Goal: Entertainment & Leisure: Browse casually

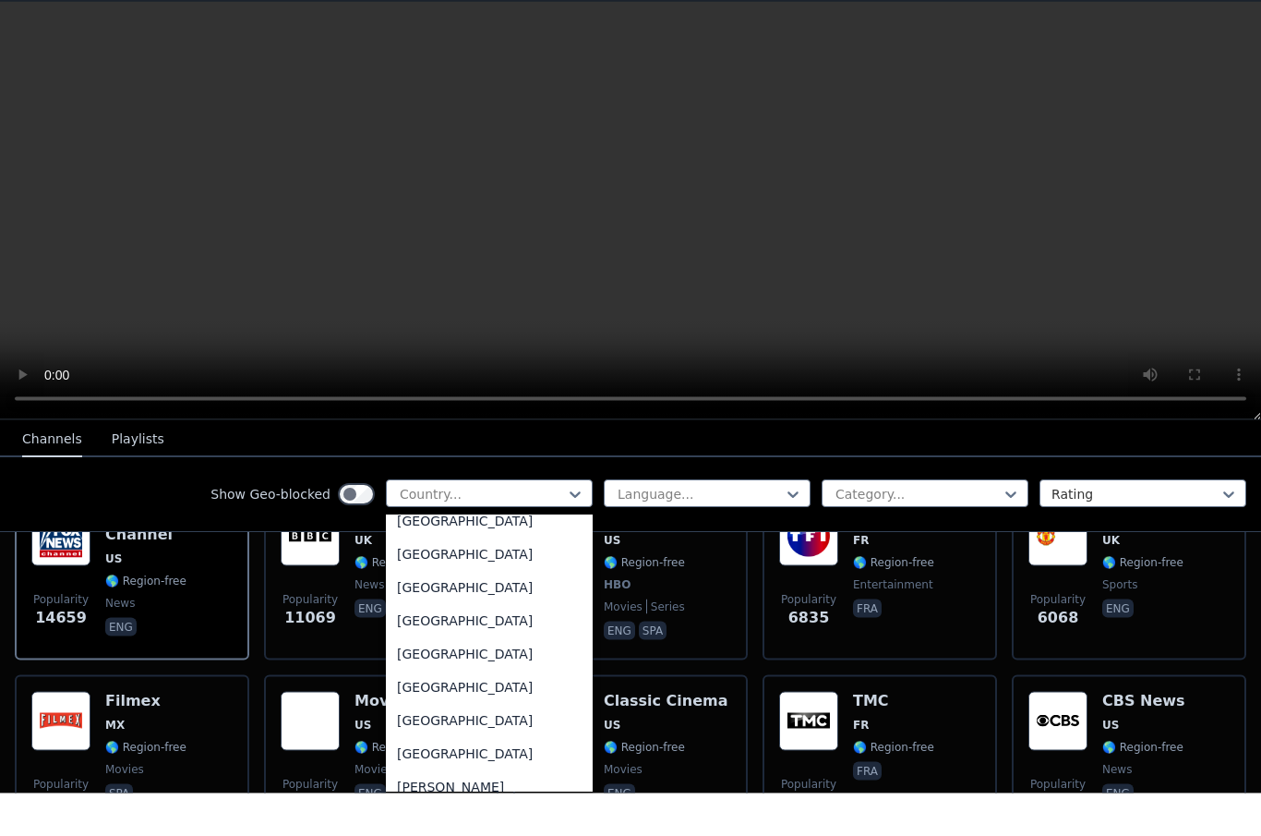
scroll to position [980, 0]
click at [491, 678] on div "[GEOGRAPHIC_DATA]" at bounding box center [489, 694] width 207 height 33
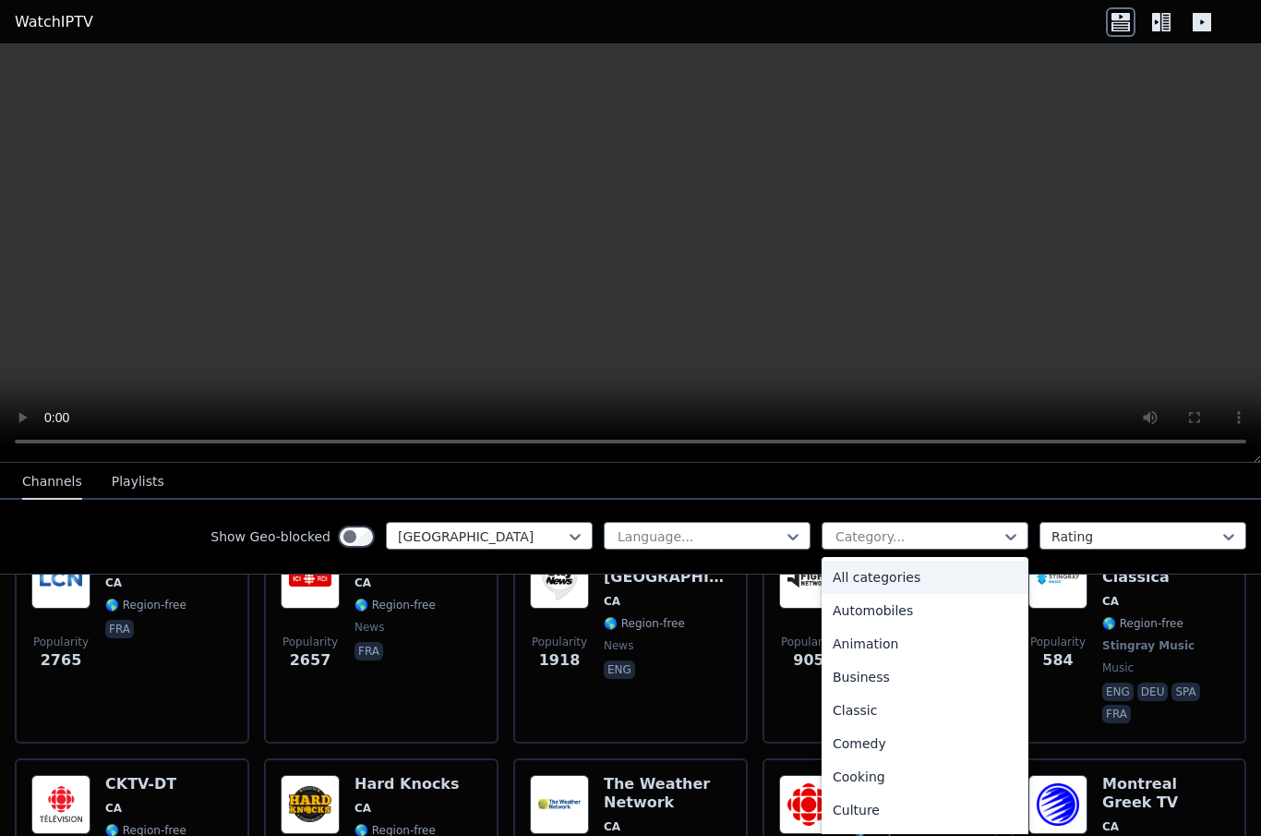
click at [998, 570] on div "All categories" at bounding box center [925, 576] width 207 height 33
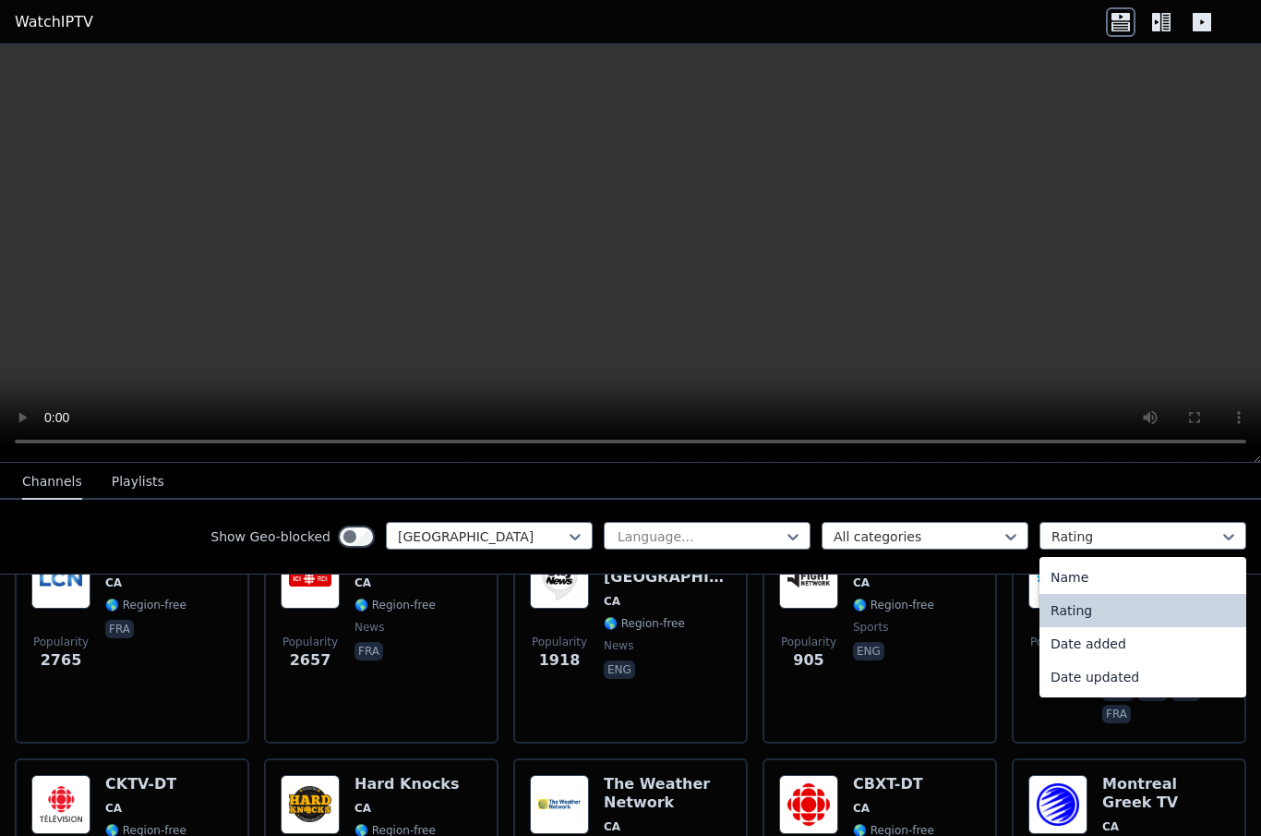
click at [1128, 621] on div "Rating" at bounding box center [1143, 610] width 207 height 33
click at [1131, 575] on div "Name" at bounding box center [1143, 576] width 207 height 33
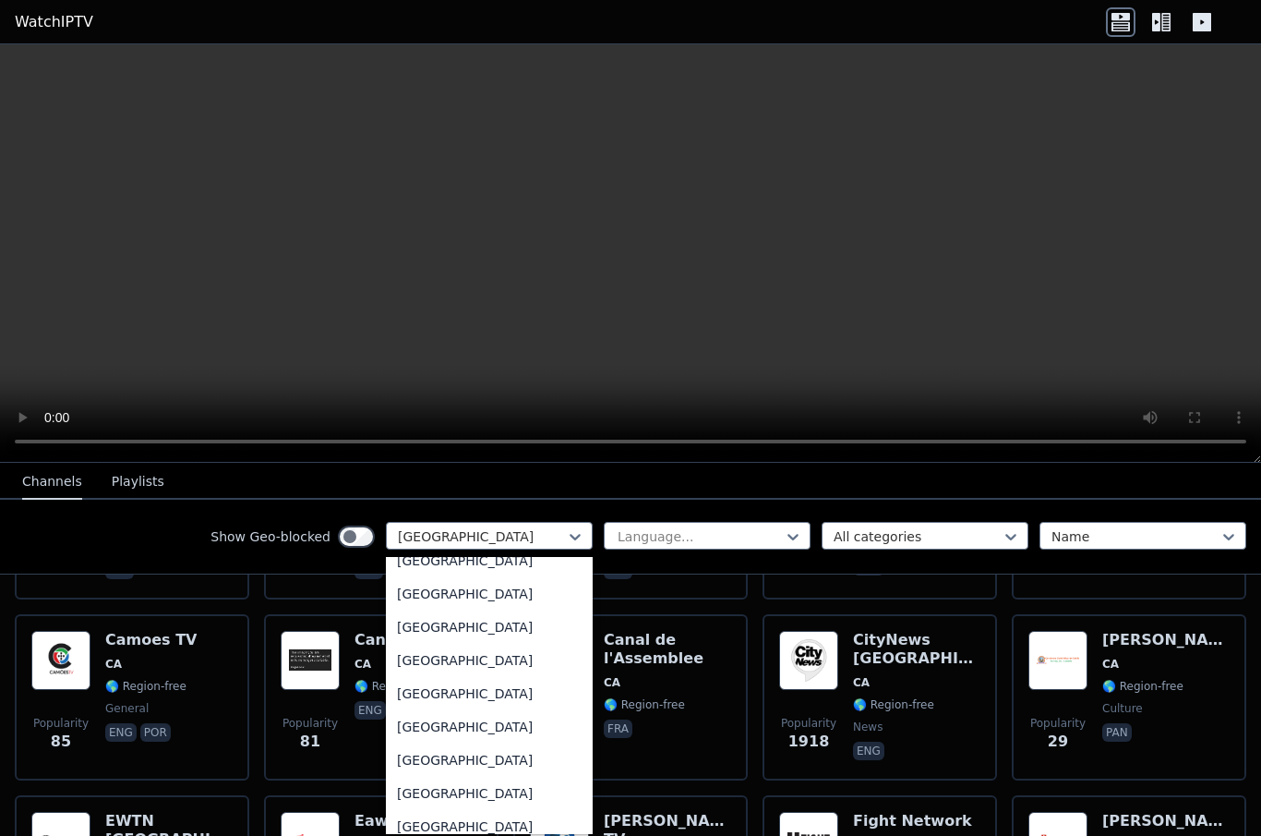
scroll to position [6443, 0]
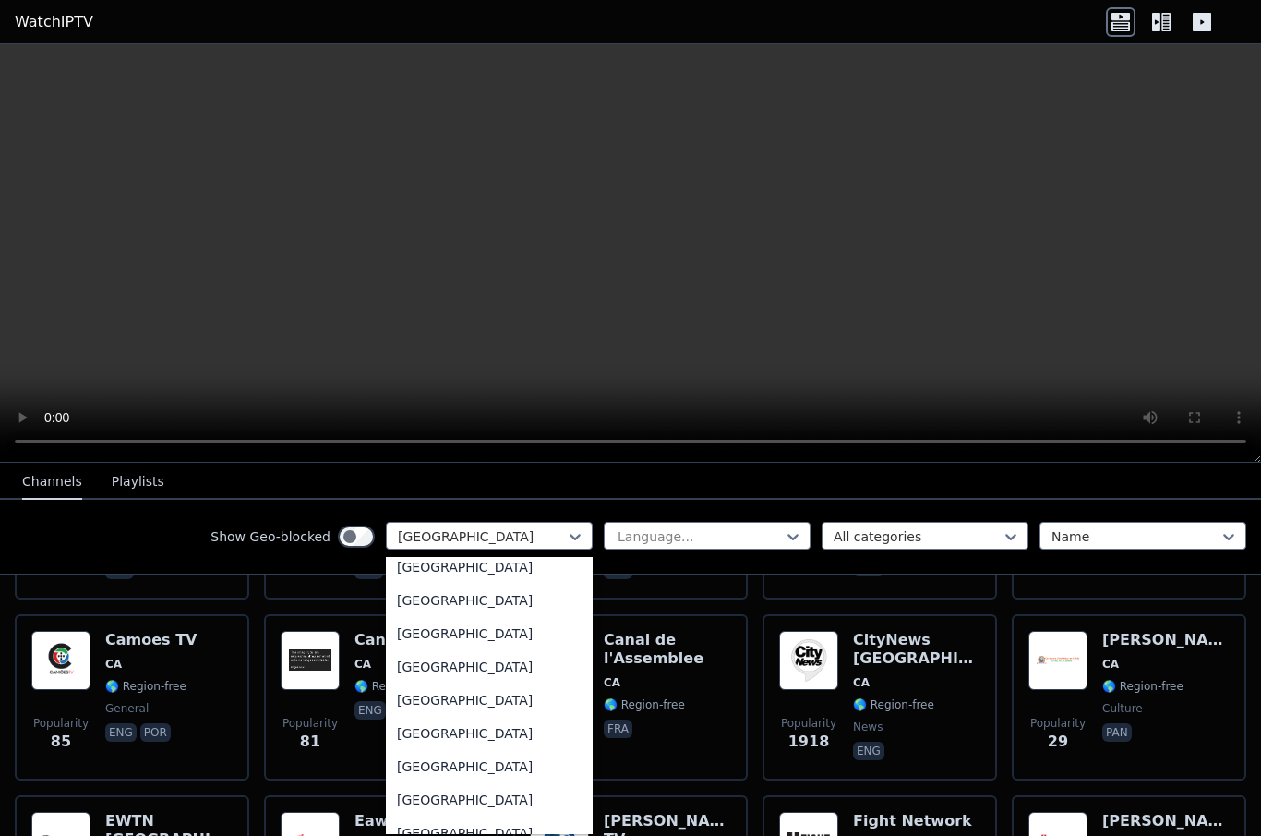
click at [539, 673] on div "[GEOGRAPHIC_DATA]" at bounding box center [489, 666] width 207 height 33
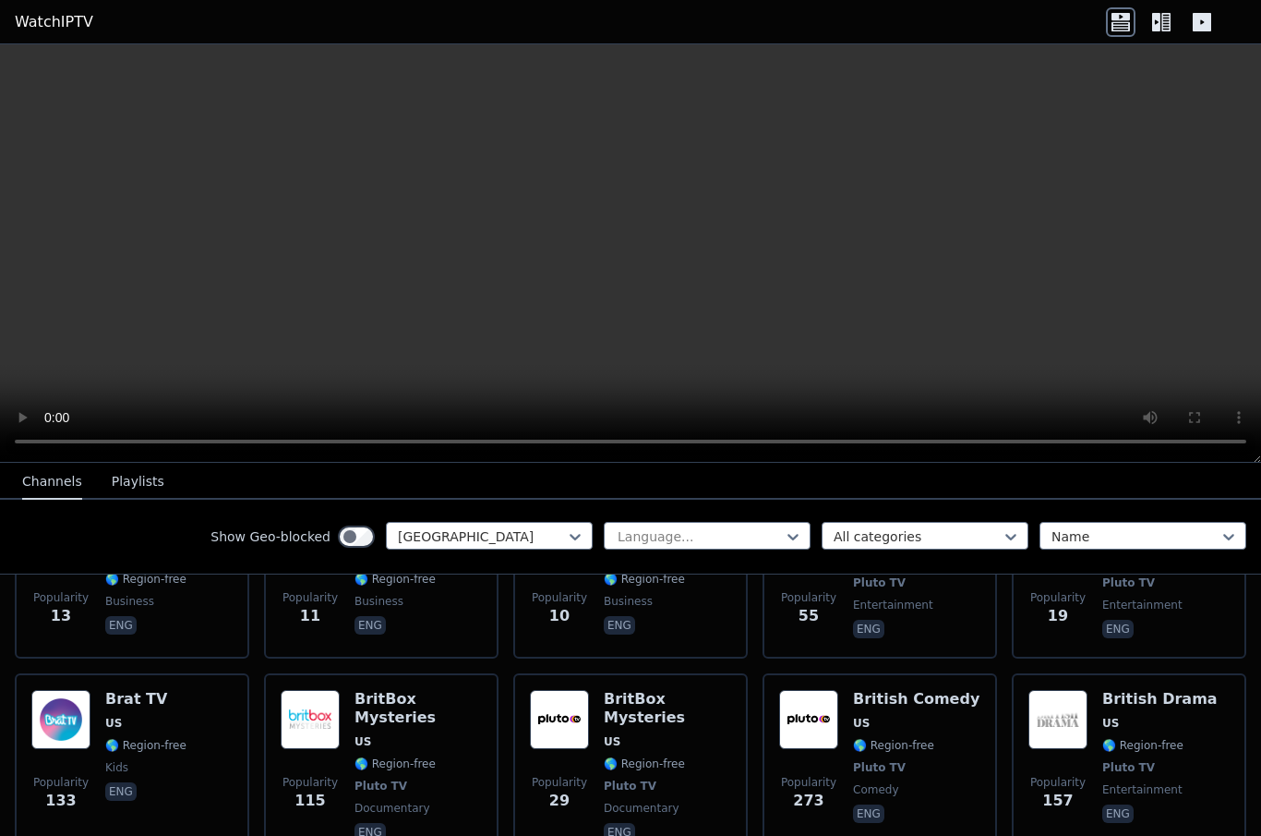
click at [952, 349] on video at bounding box center [630, 253] width 1261 height 418
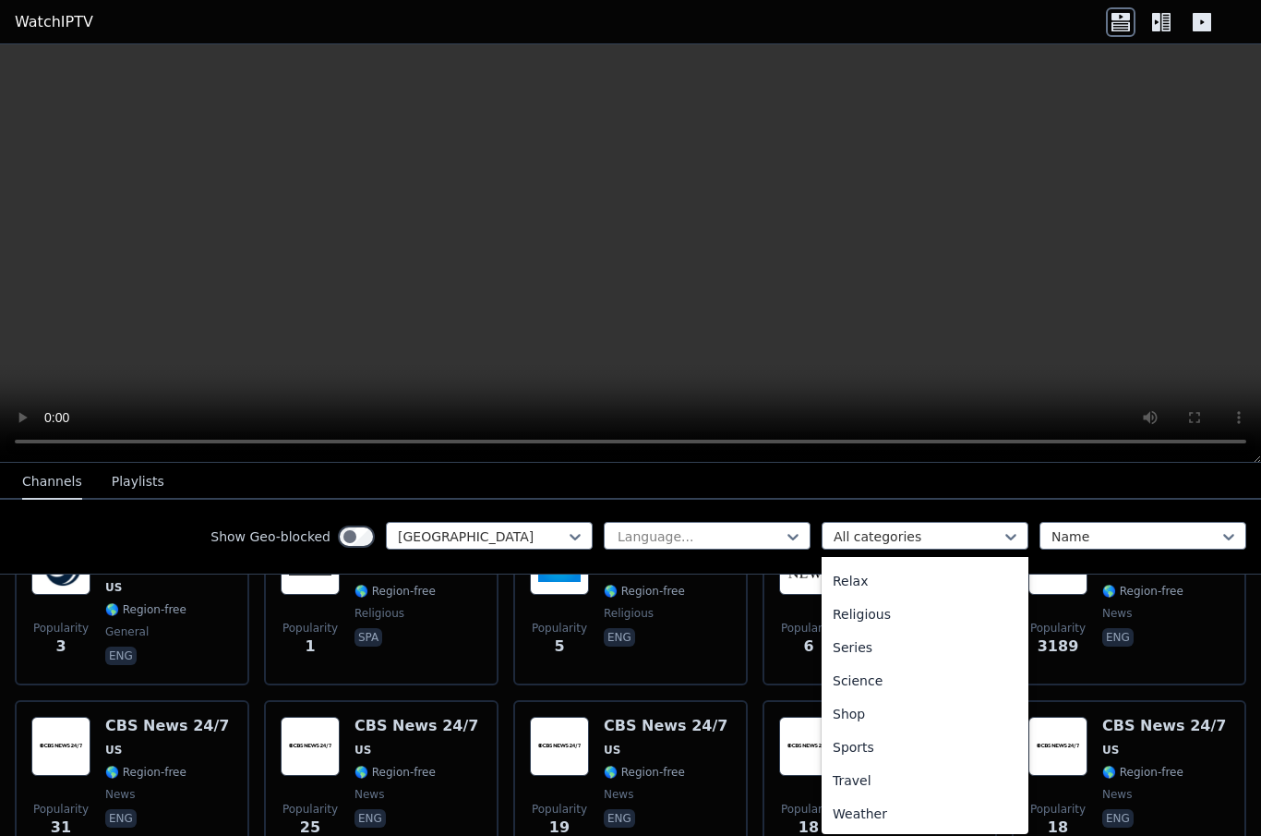
scroll to position [628, 0]
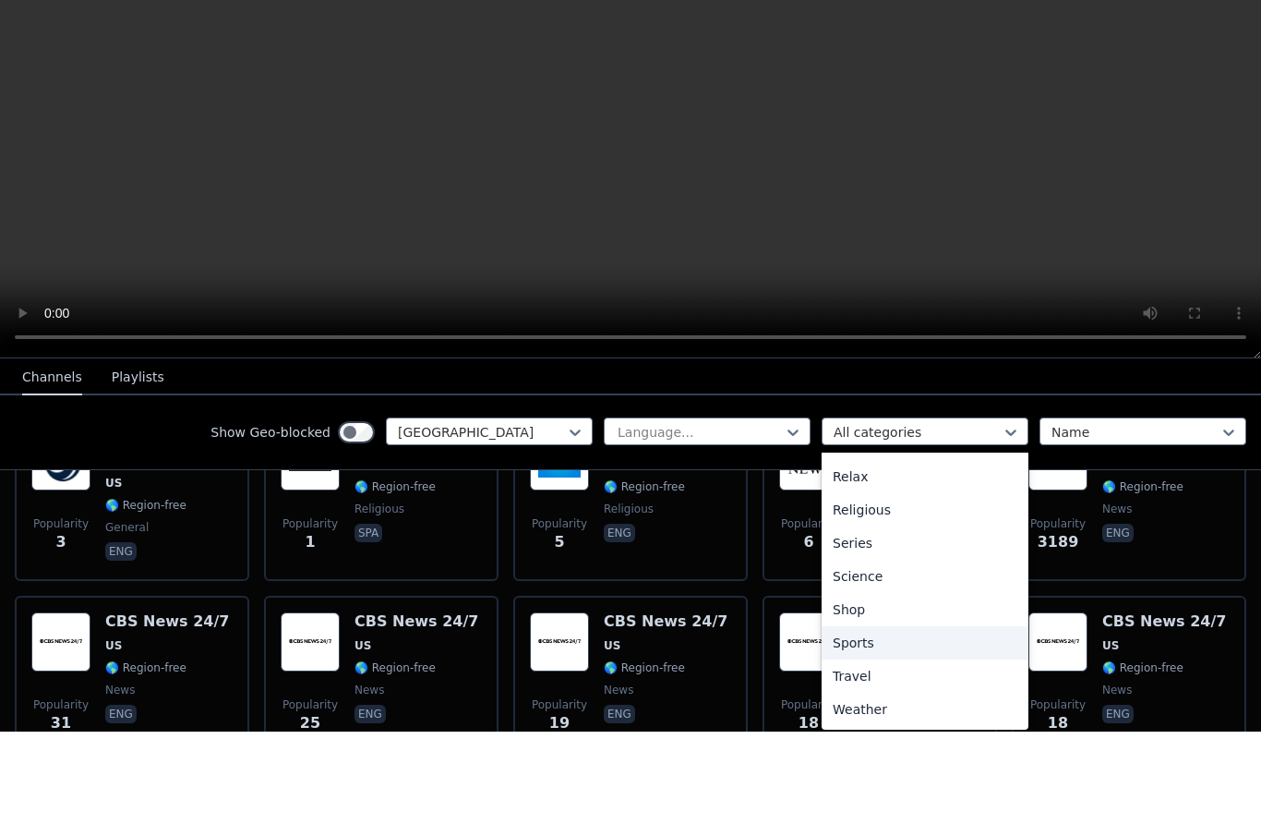
click at [937, 730] on div "Sports" at bounding box center [925, 746] width 207 height 33
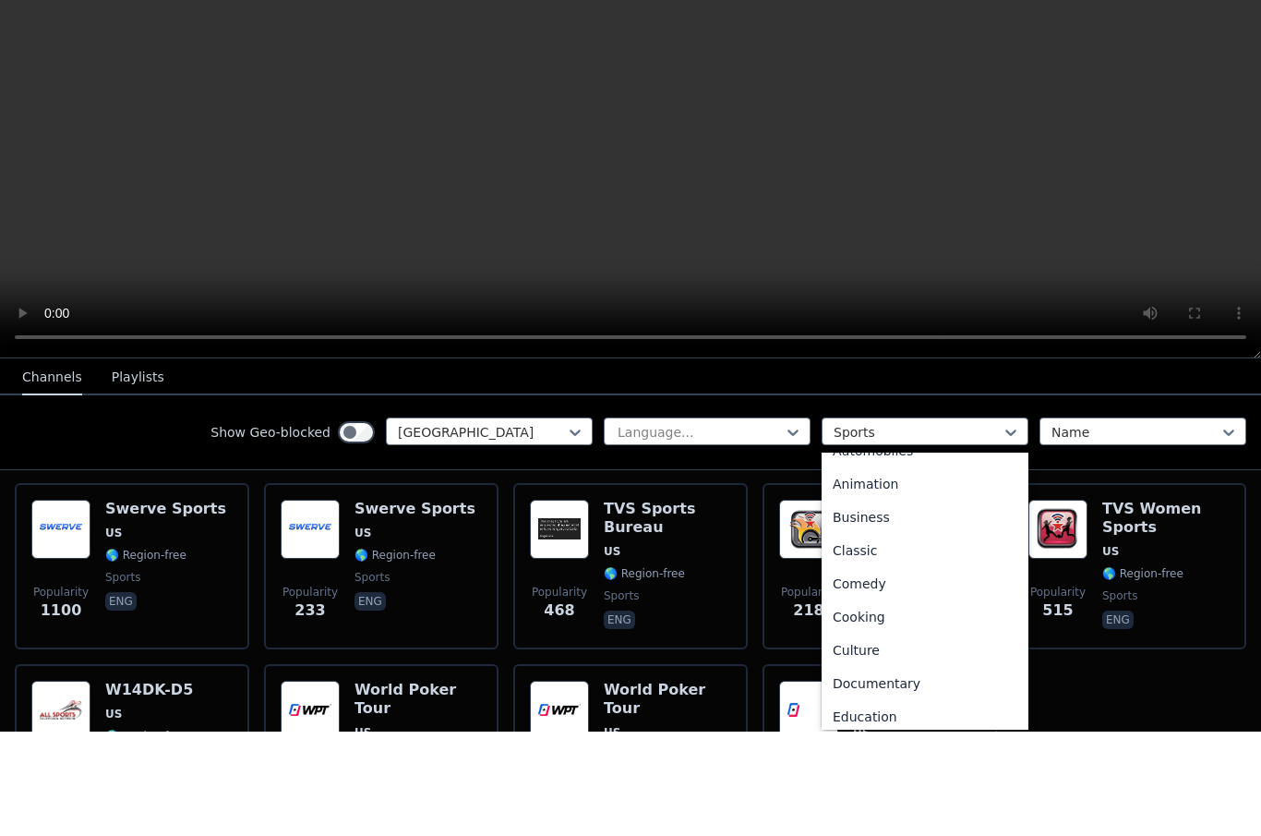
scroll to position [56, 0]
click at [969, 637] on div "Classic" at bounding box center [925, 653] width 207 height 33
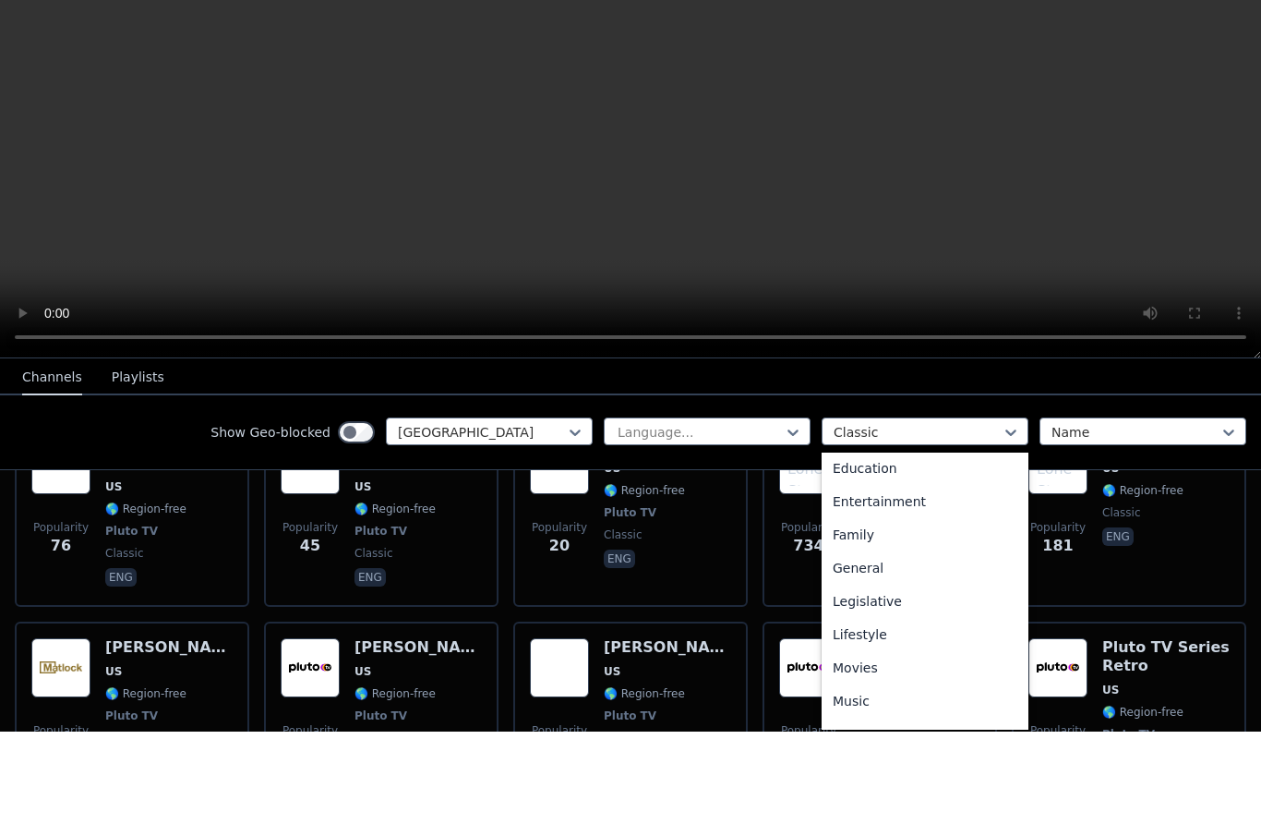
scroll to position [315, 0]
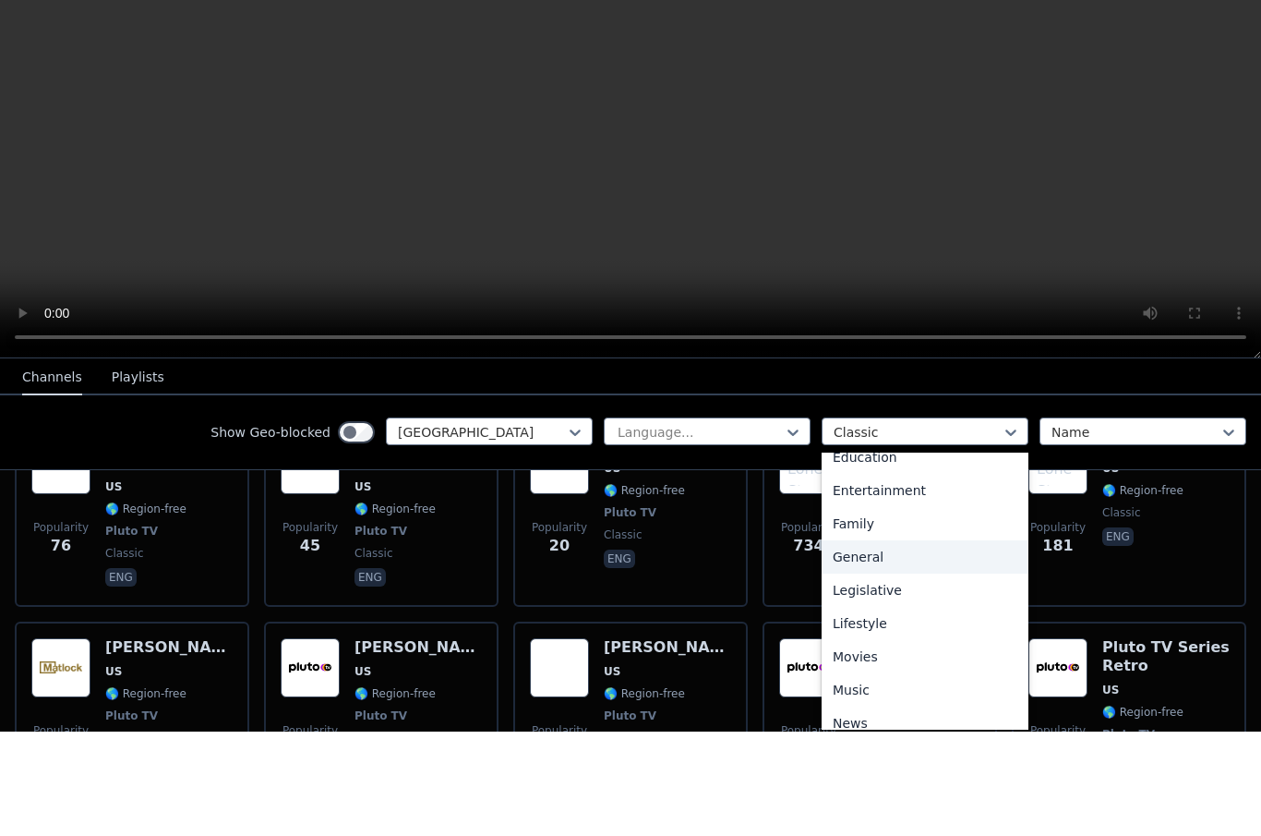
click at [968, 644] on div "General" at bounding box center [925, 660] width 207 height 33
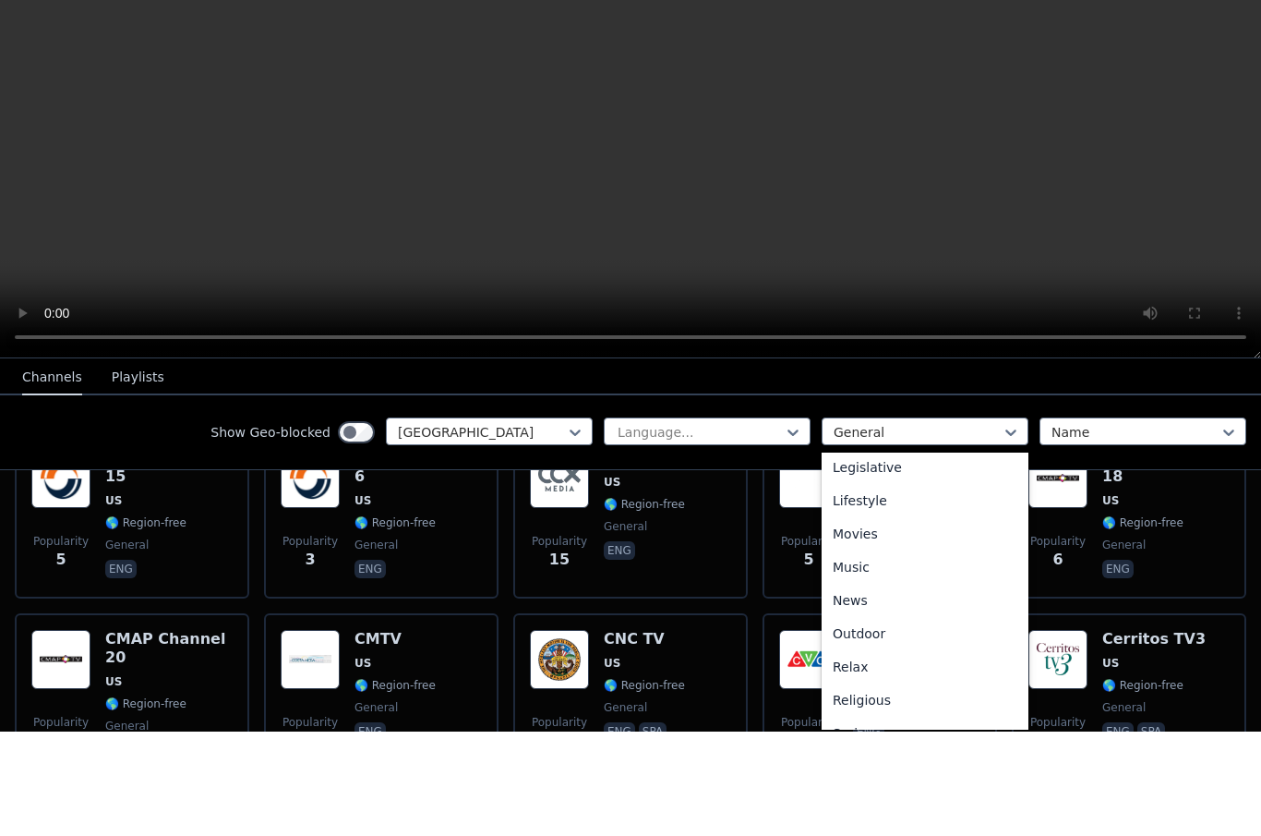
scroll to position [437, 0]
click at [928, 689] on div "News" at bounding box center [925, 705] width 207 height 33
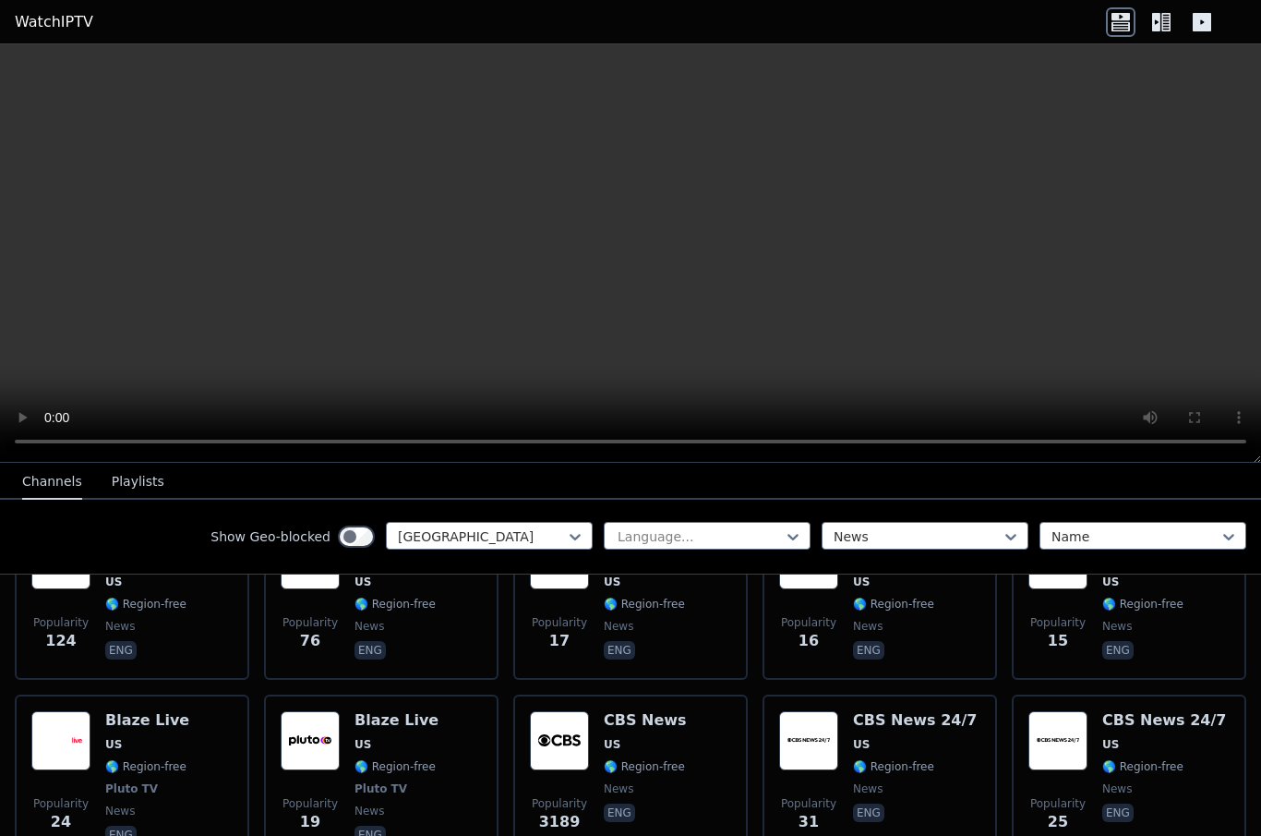
scroll to position [915, 0]
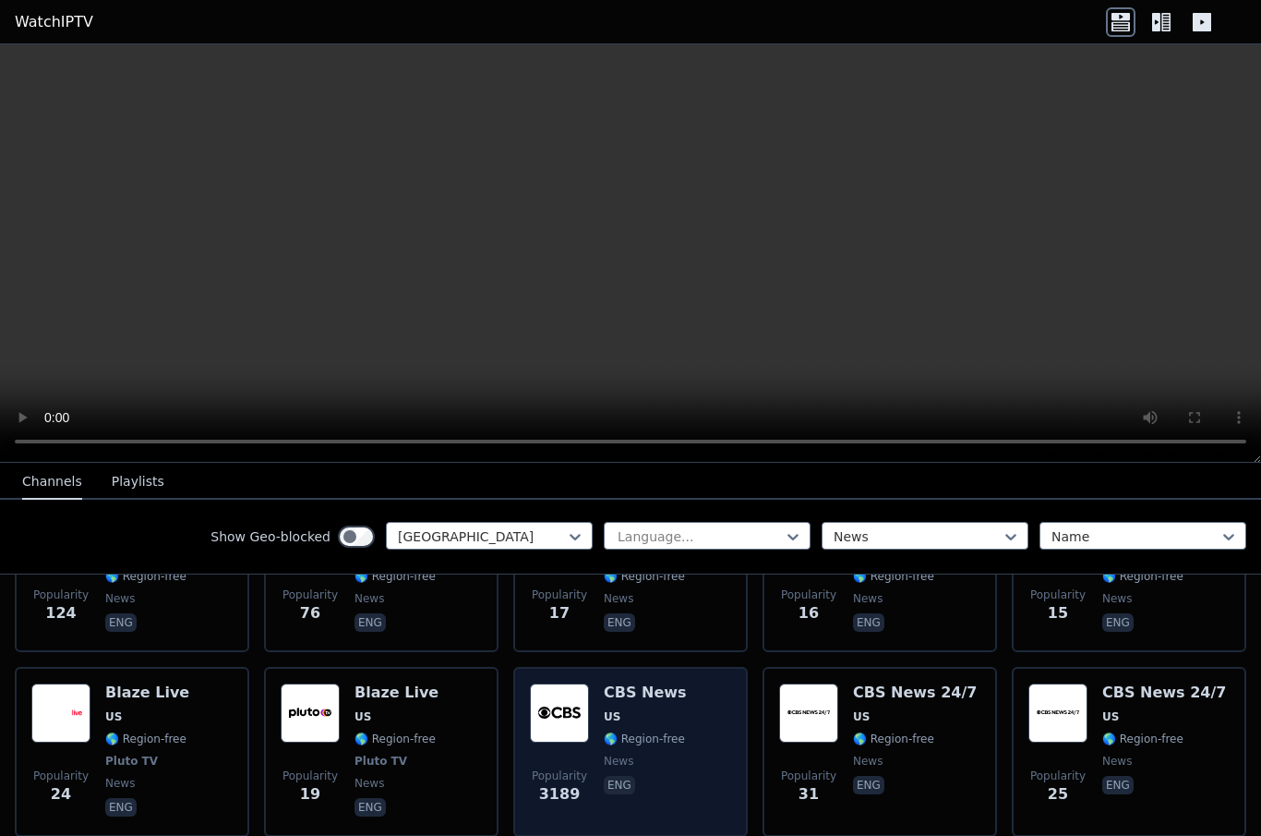
click at [668, 715] on div "CBS News US 🌎 Region-free news eng" at bounding box center [645, 751] width 83 height 137
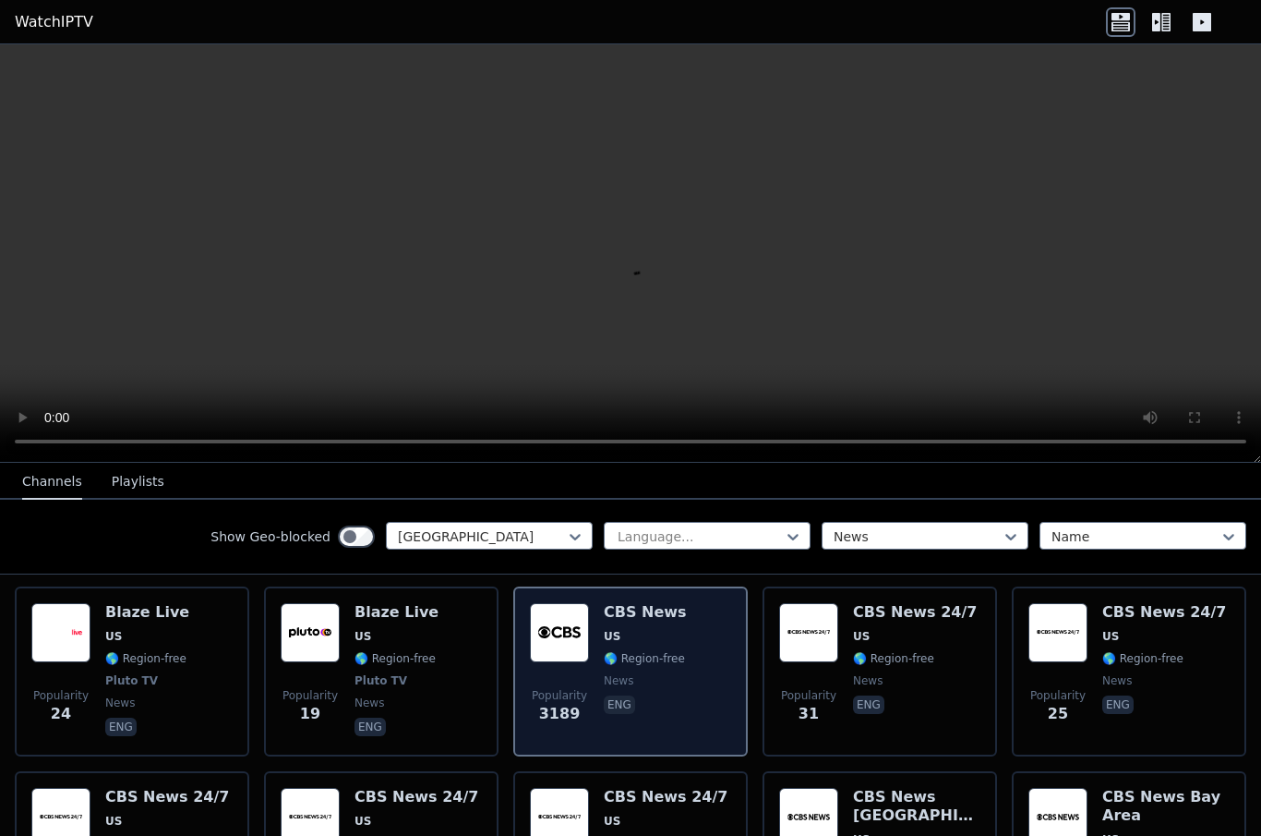
scroll to position [997, 0]
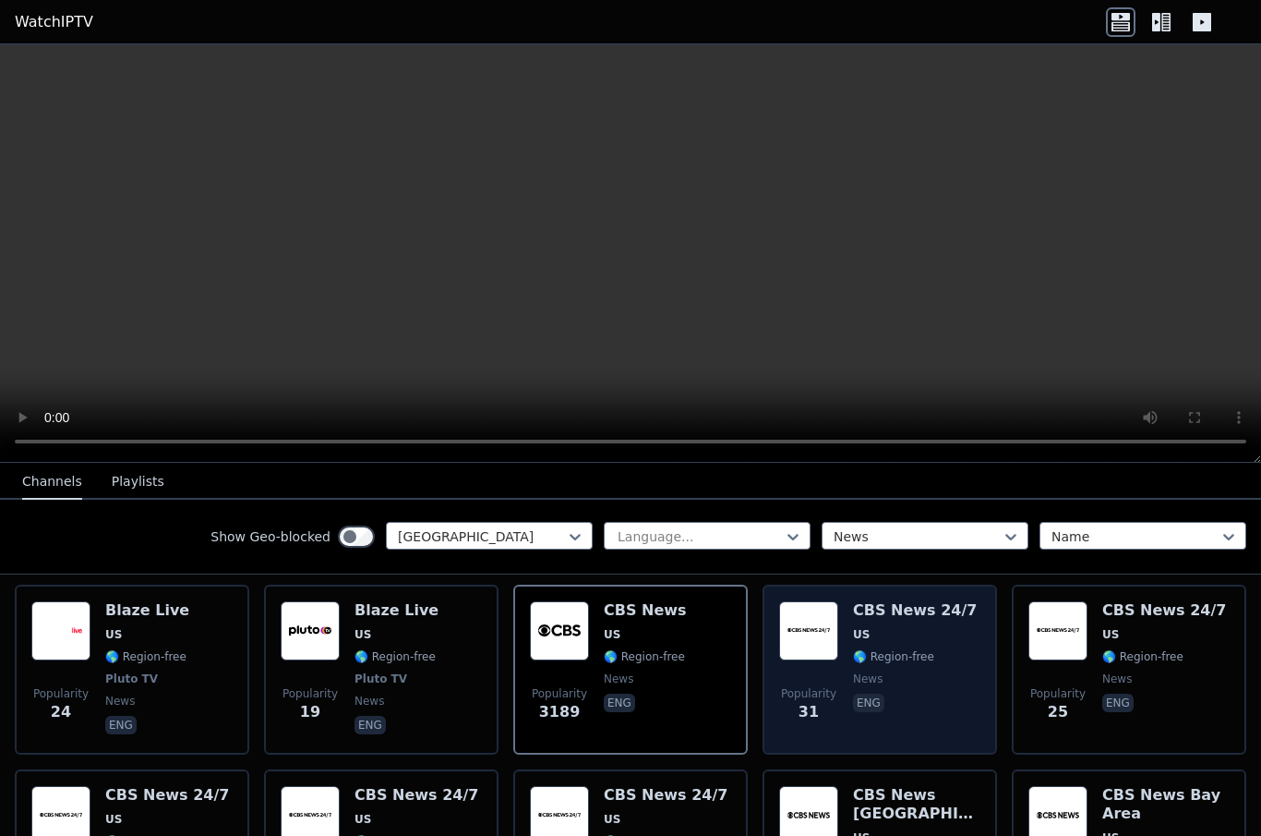
click at [872, 671] on span "news" at bounding box center [868, 678] width 30 height 15
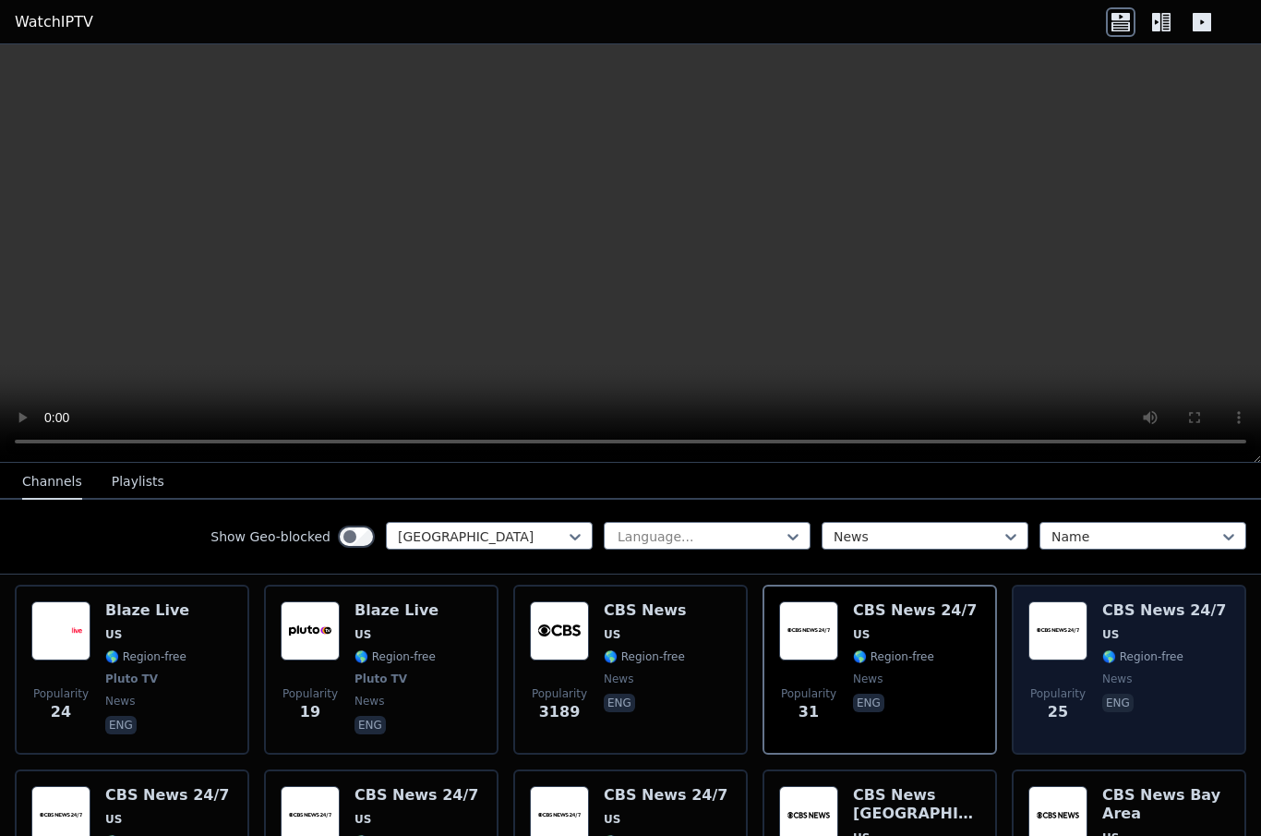
click at [1173, 671] on span "news" at bounding box center [1164, 678] width 124 height 15
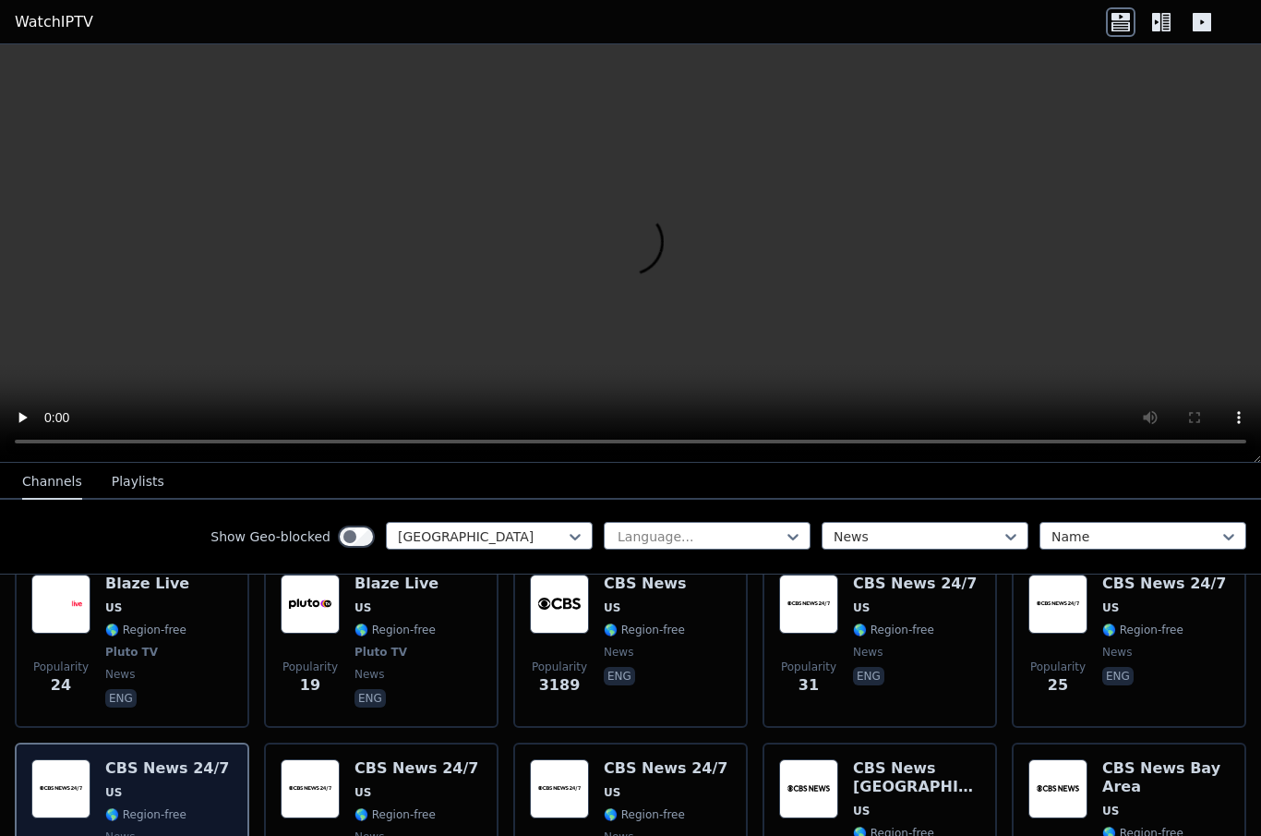
scroll to position [1046, 0]
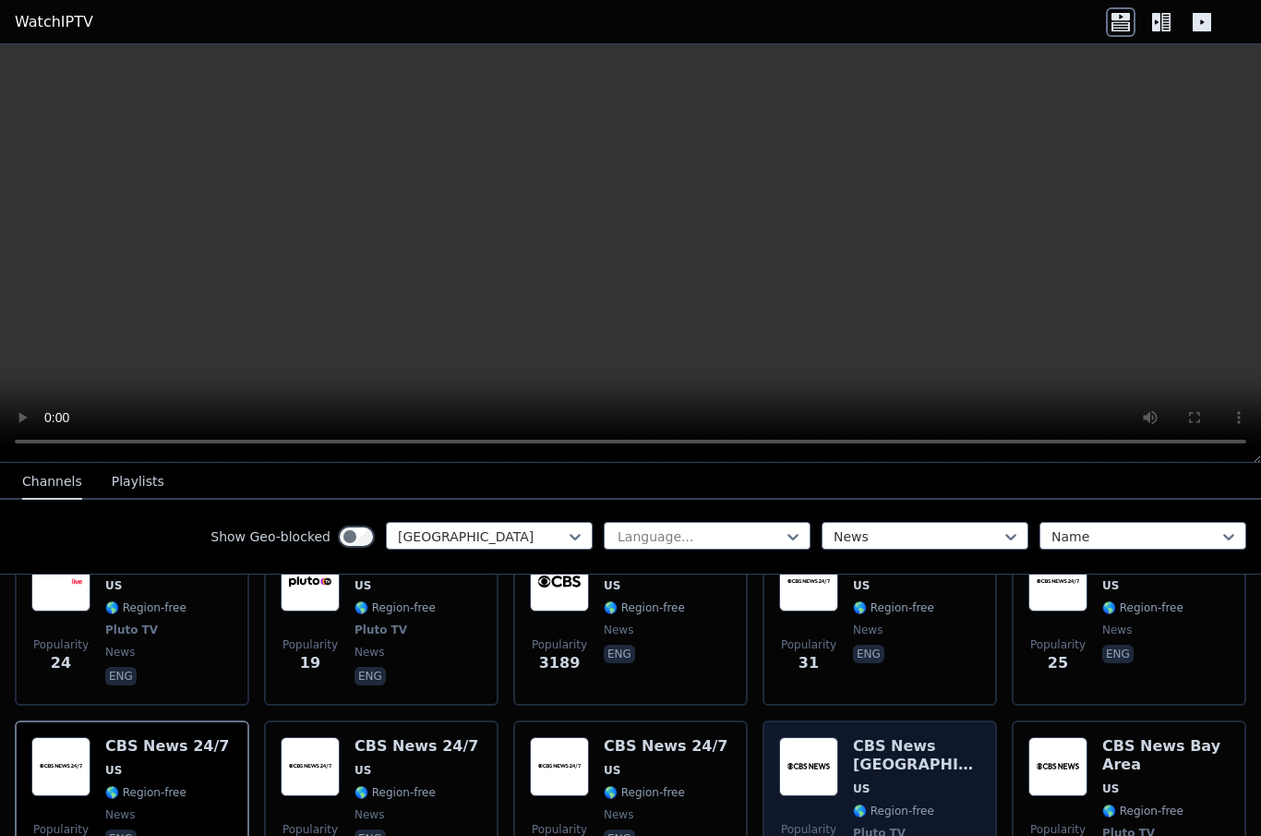
click at [943, 741] on div "CBS News [GEOGRAPHIC_DATA] US 🌎 Region-free Pluto TV news eng" at bounding box center [916, 814] width 127 height 155
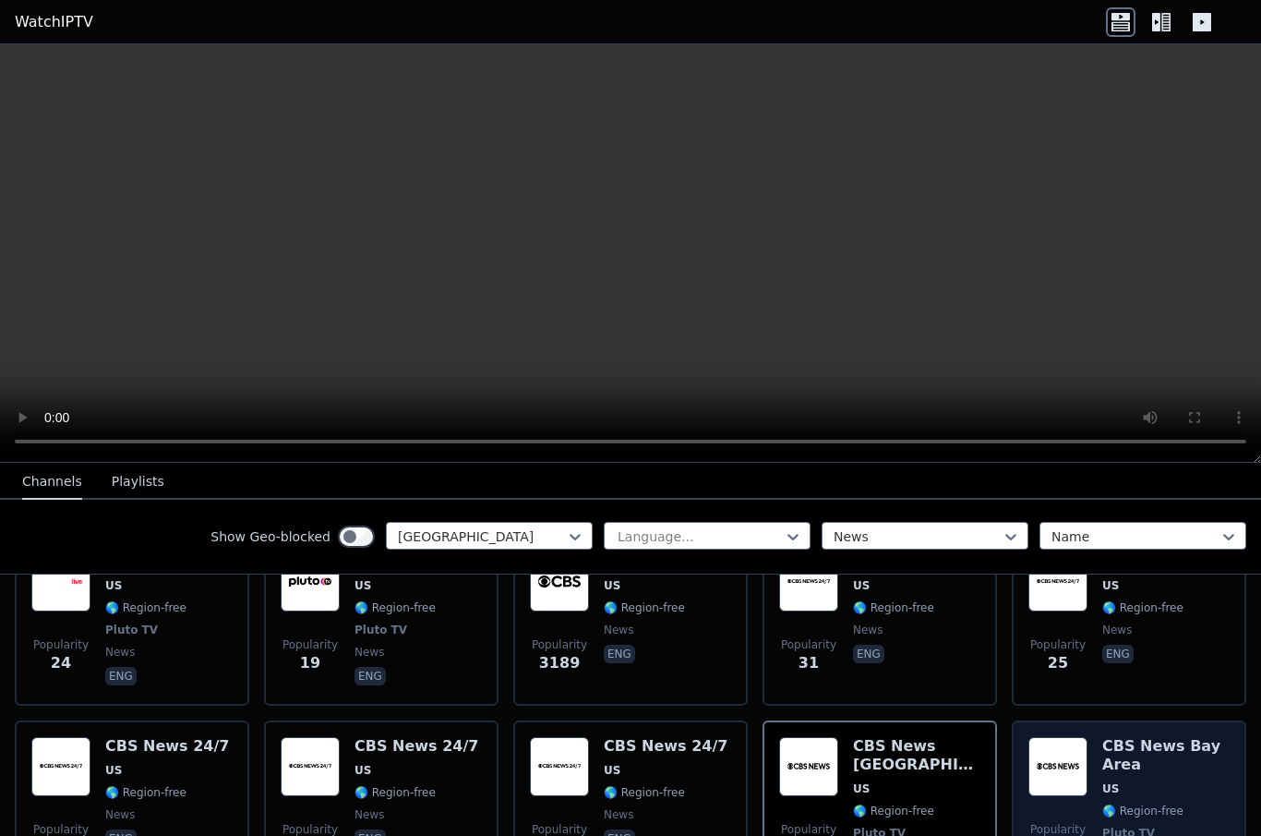
click at [1162, 764] on div "CBS News Bay Area US 🌎 Region-free Pluto TV news eng" at bounding box center [1165, 814] width 127 height 155
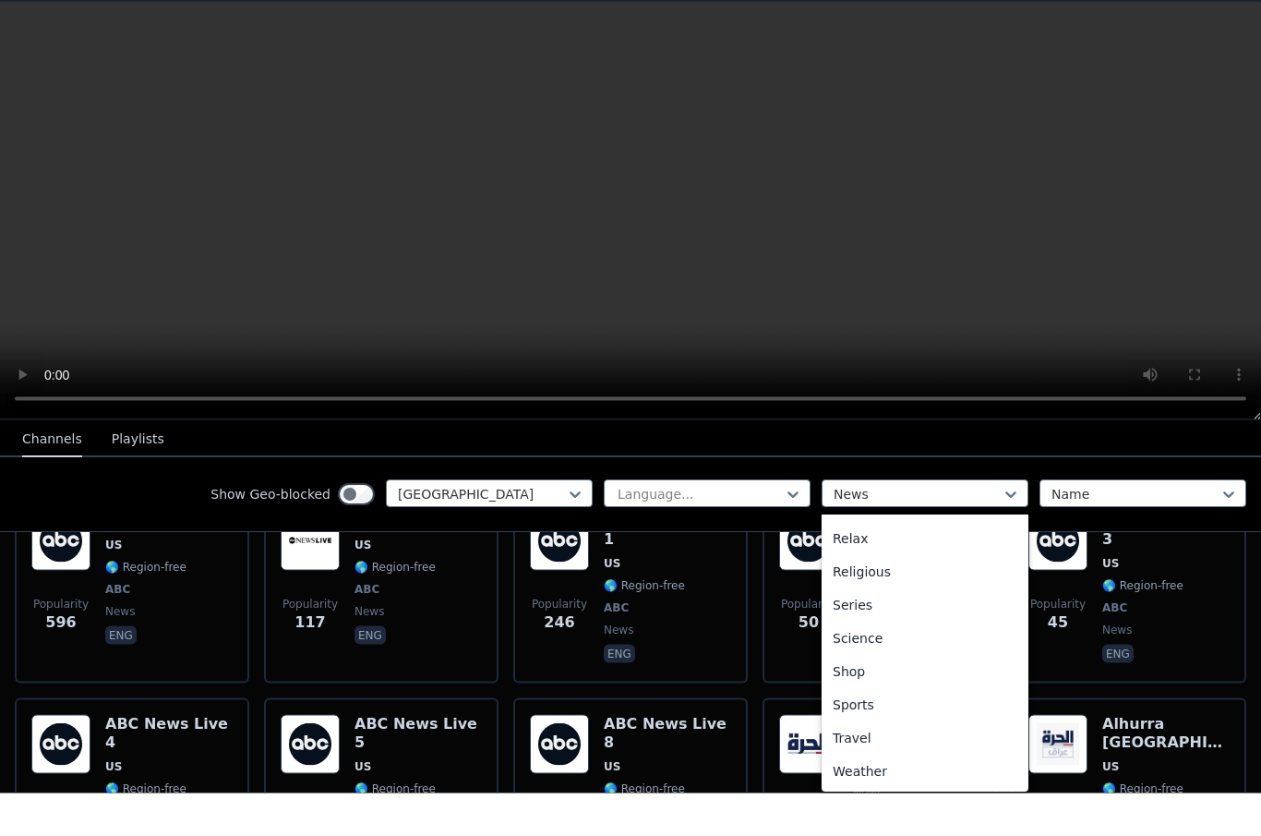
scroll to position [628, 0]
click at [931, 730] on div "Sports" at bounding box center [925, 746] width 207 height 33
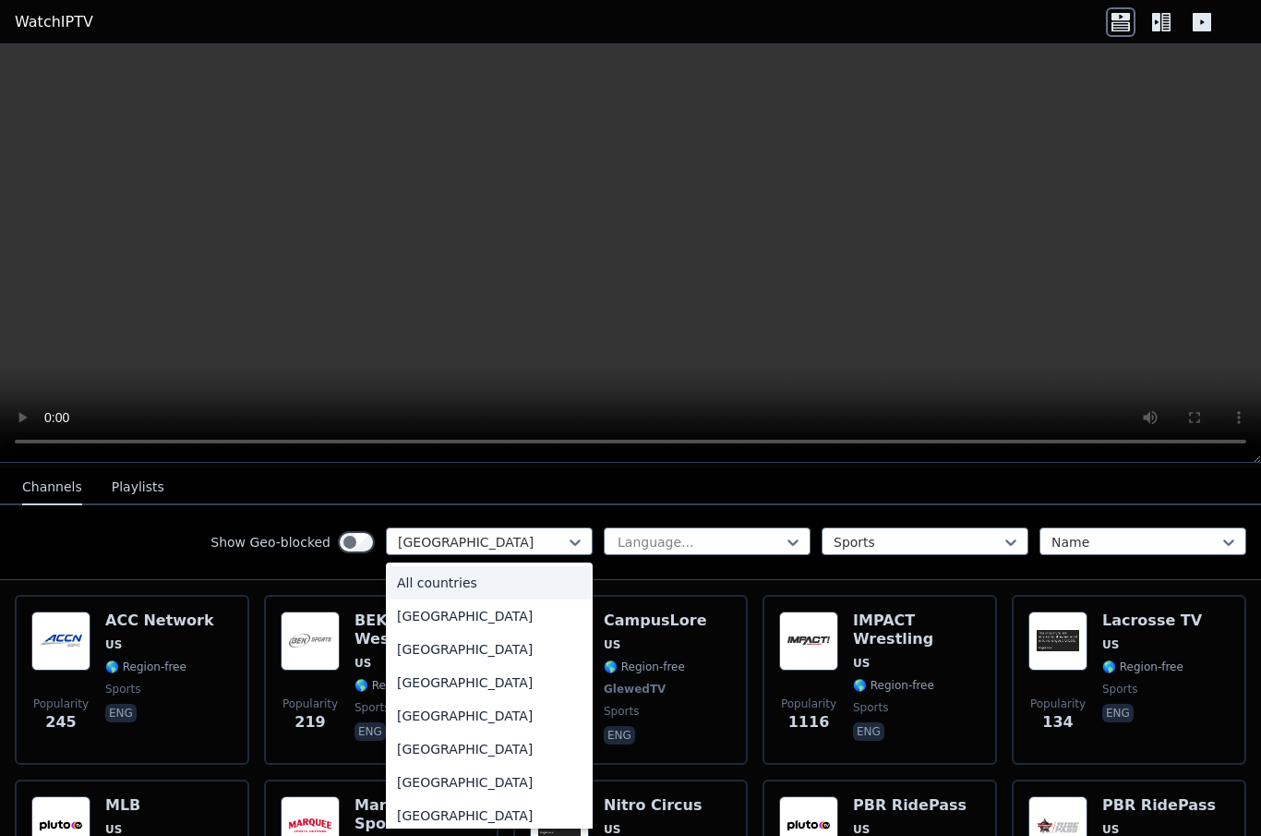
click at [534, 583] on div "All countries" at bounding box center [489, 582] width 207 height 33
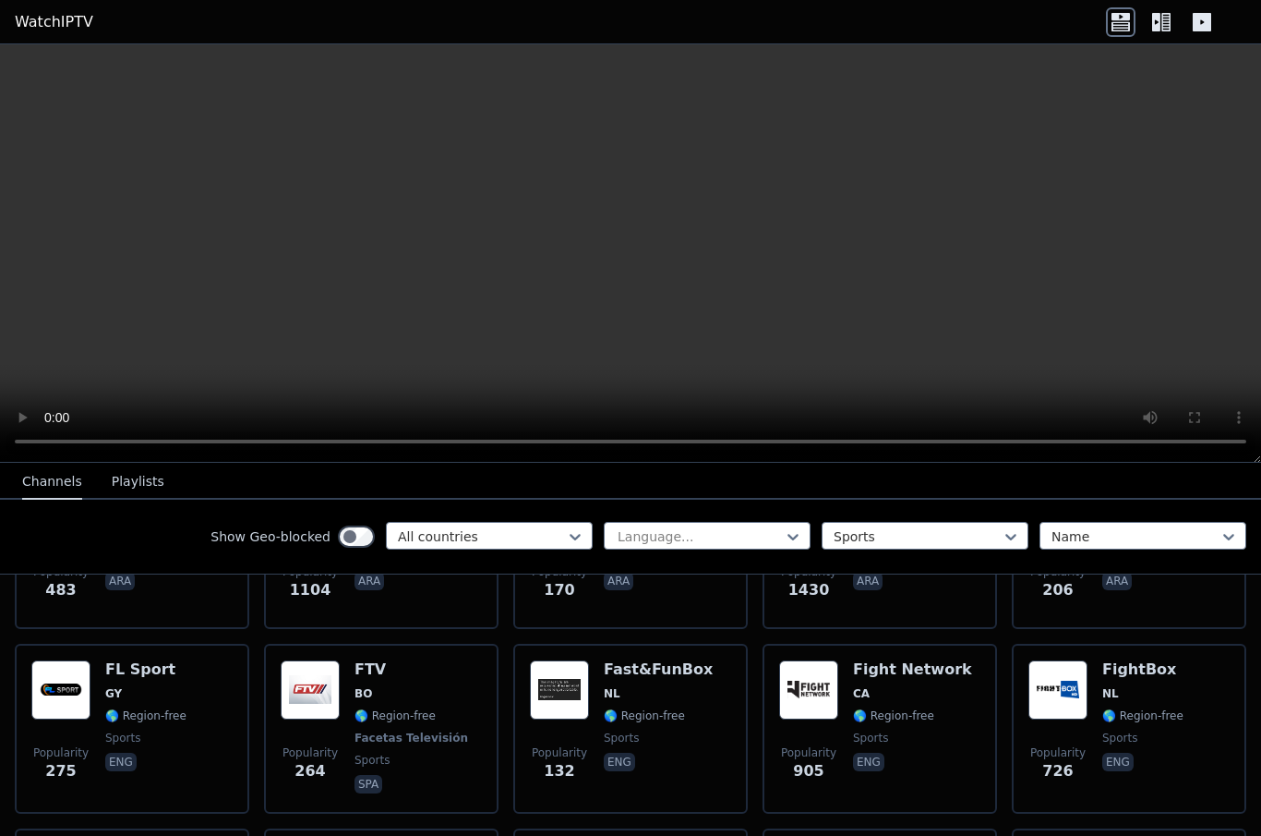
scroll to position [1071, 0]
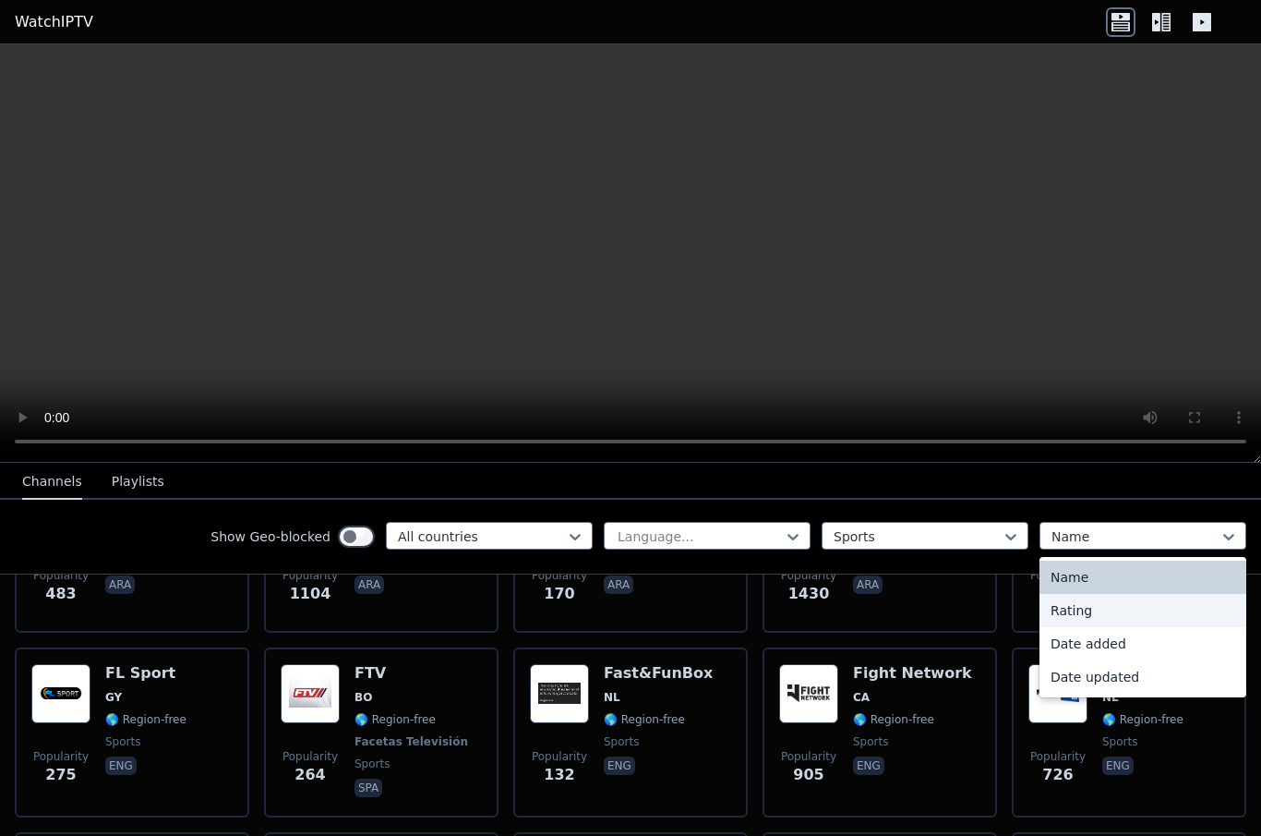
click at [1129, 611] on div "Rating" at bounding box center [1143, 610] width 207 height 33
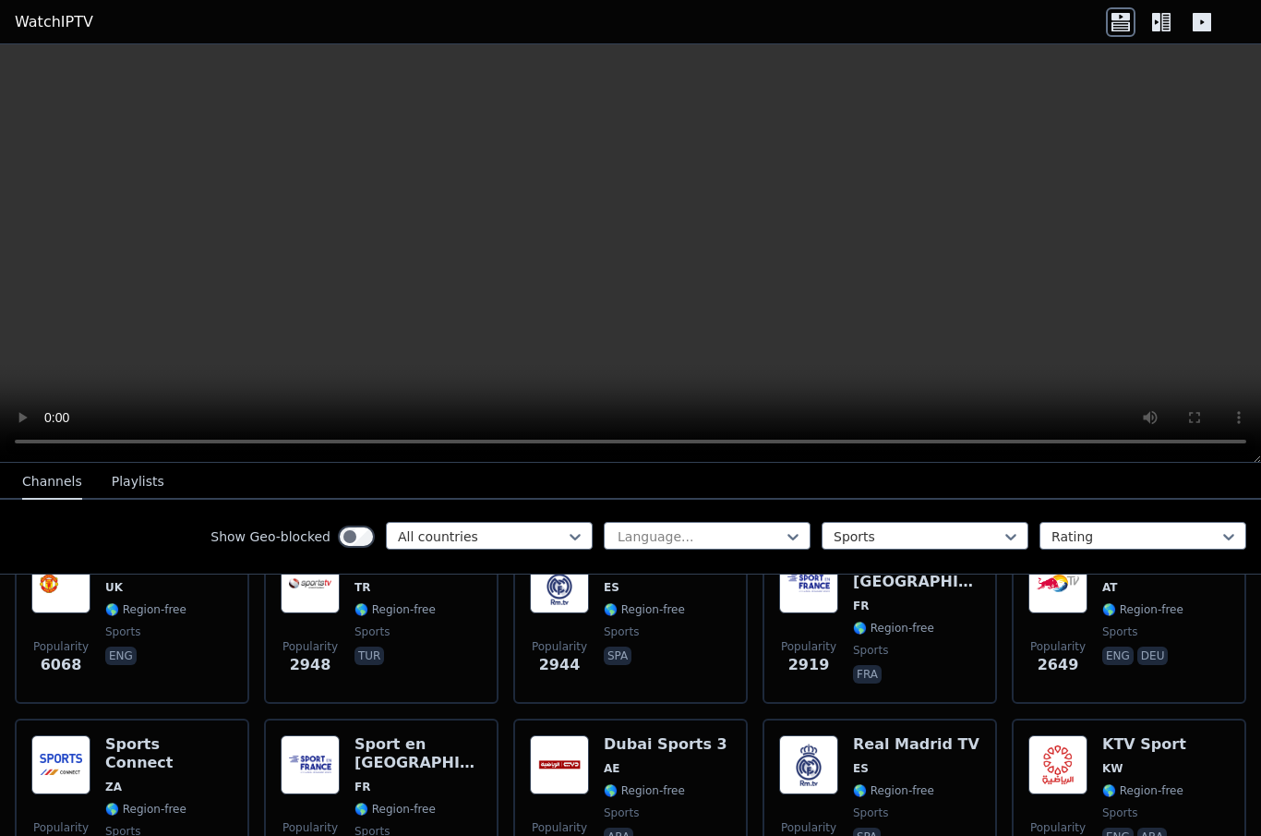
scroll to position [212, 0]
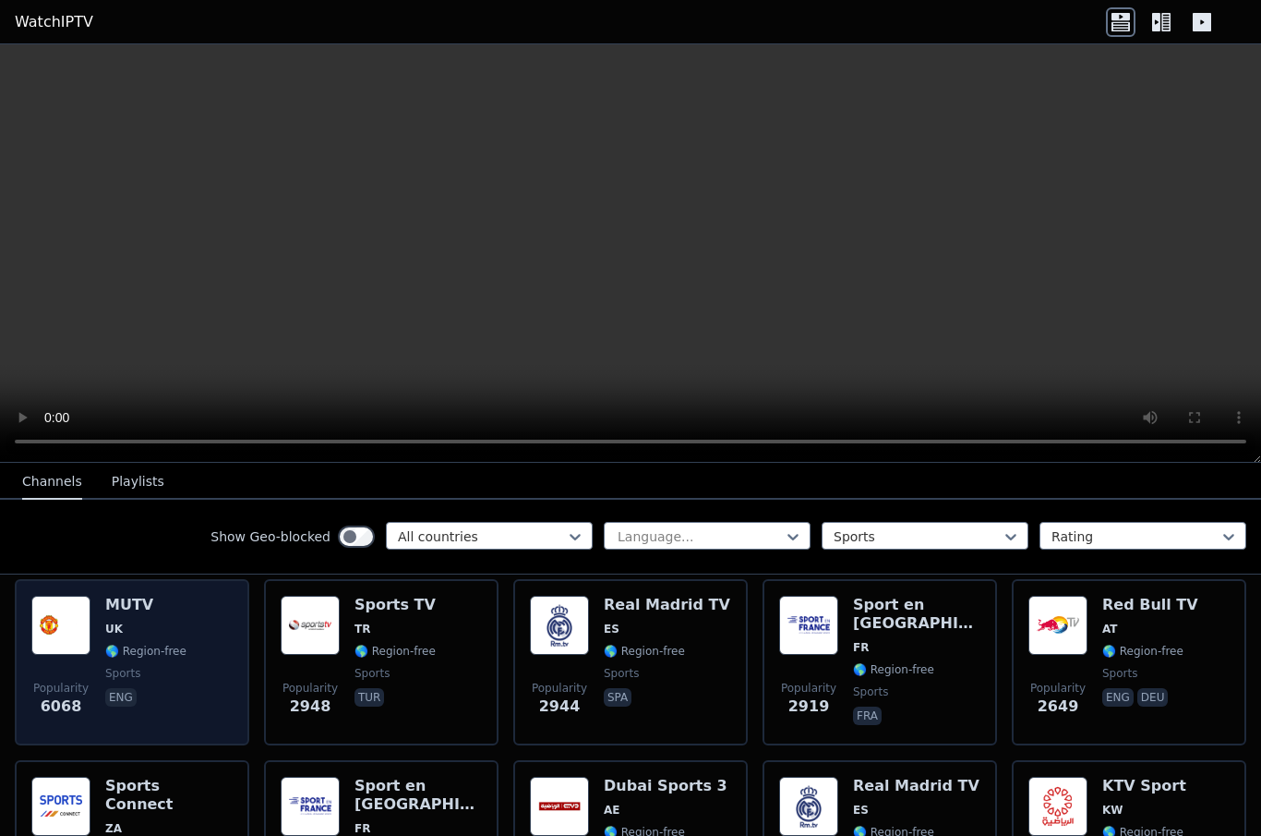
click at [56, 625] on img at bounding box center [60, 624] width 59 height 59
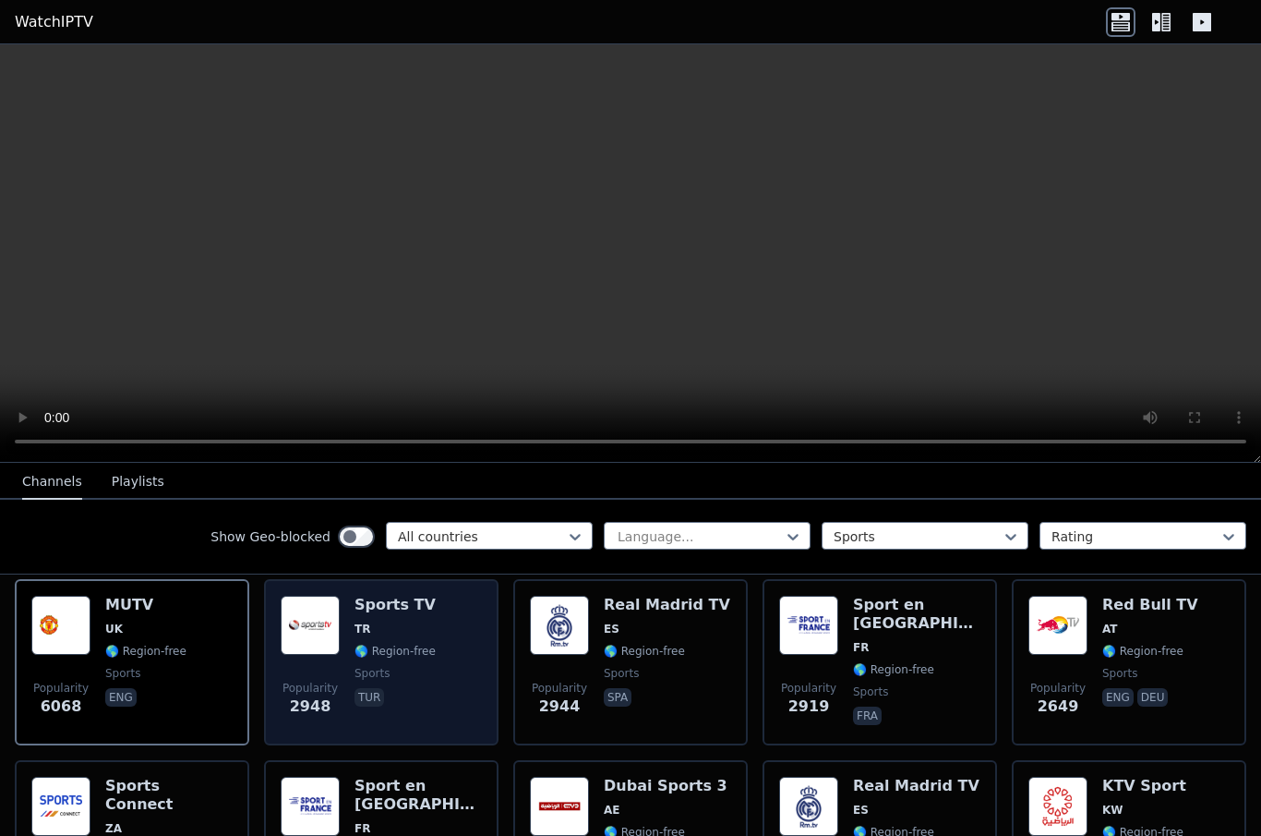
click at [316, 669] on span "Popularity 2948" at bounding box center [310, 698] width 59 height 59
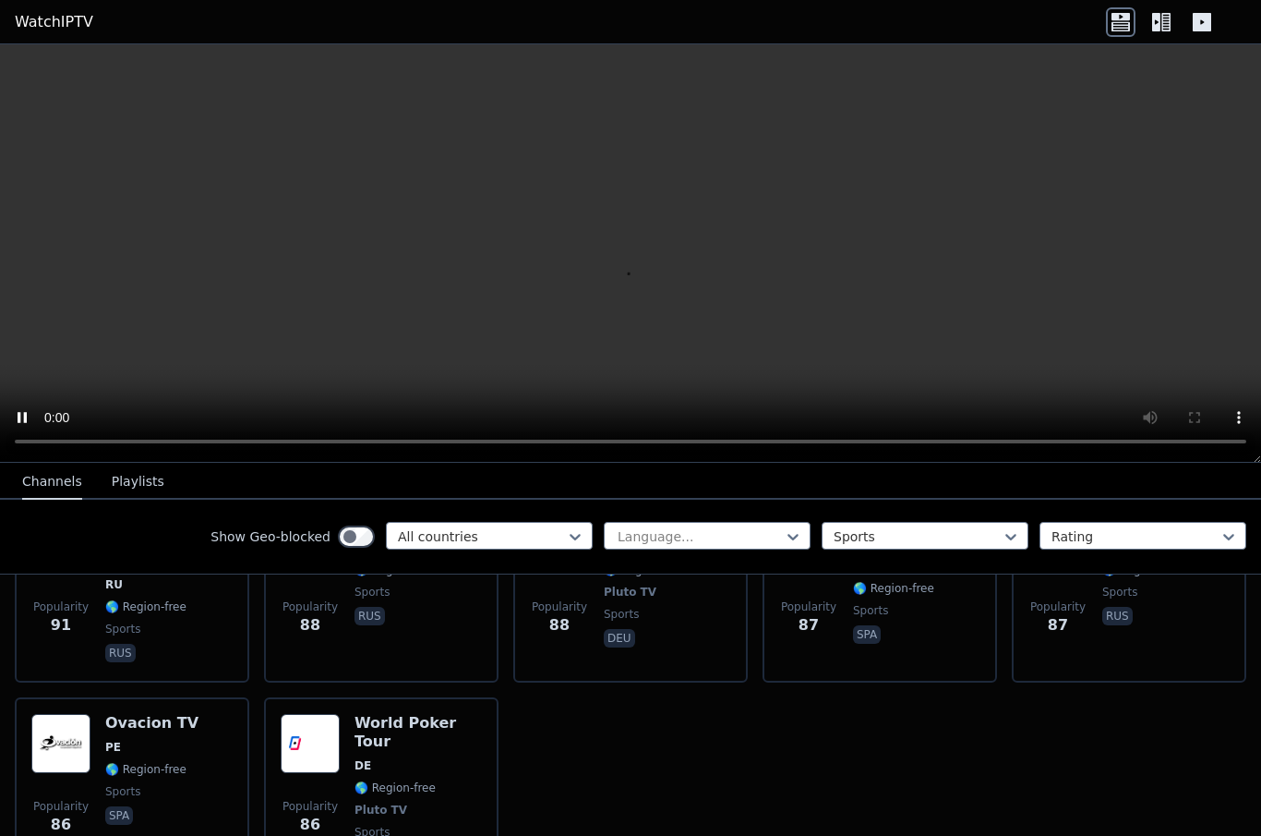
scroll to position [4192, 0]
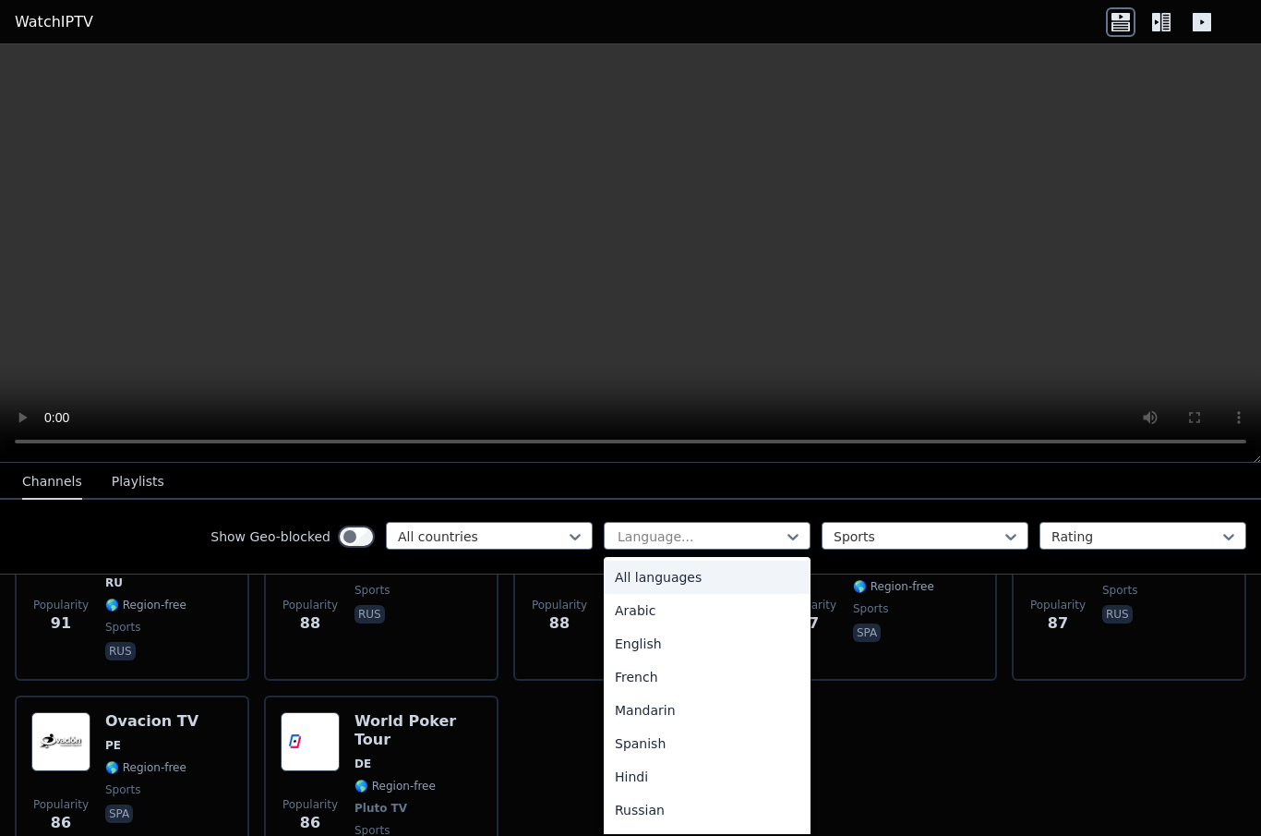
click at [684, 645] on div "English" at bounding box center [707, 643] width 207 height 33
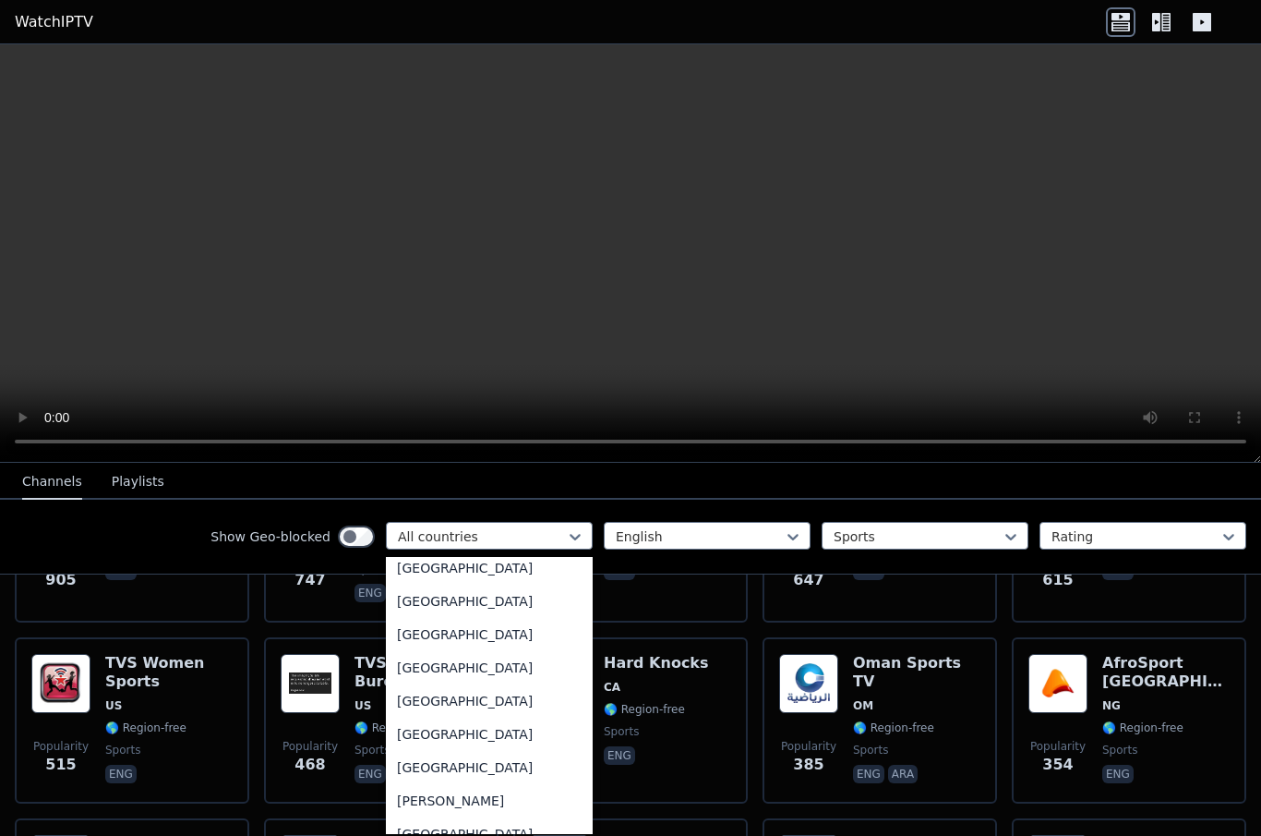
scroll to position [1005, 0]
click at [509, 672] on div "[GEOGRAPHIC_DATA]" at bounding box center [489, 669] width 207 height 33
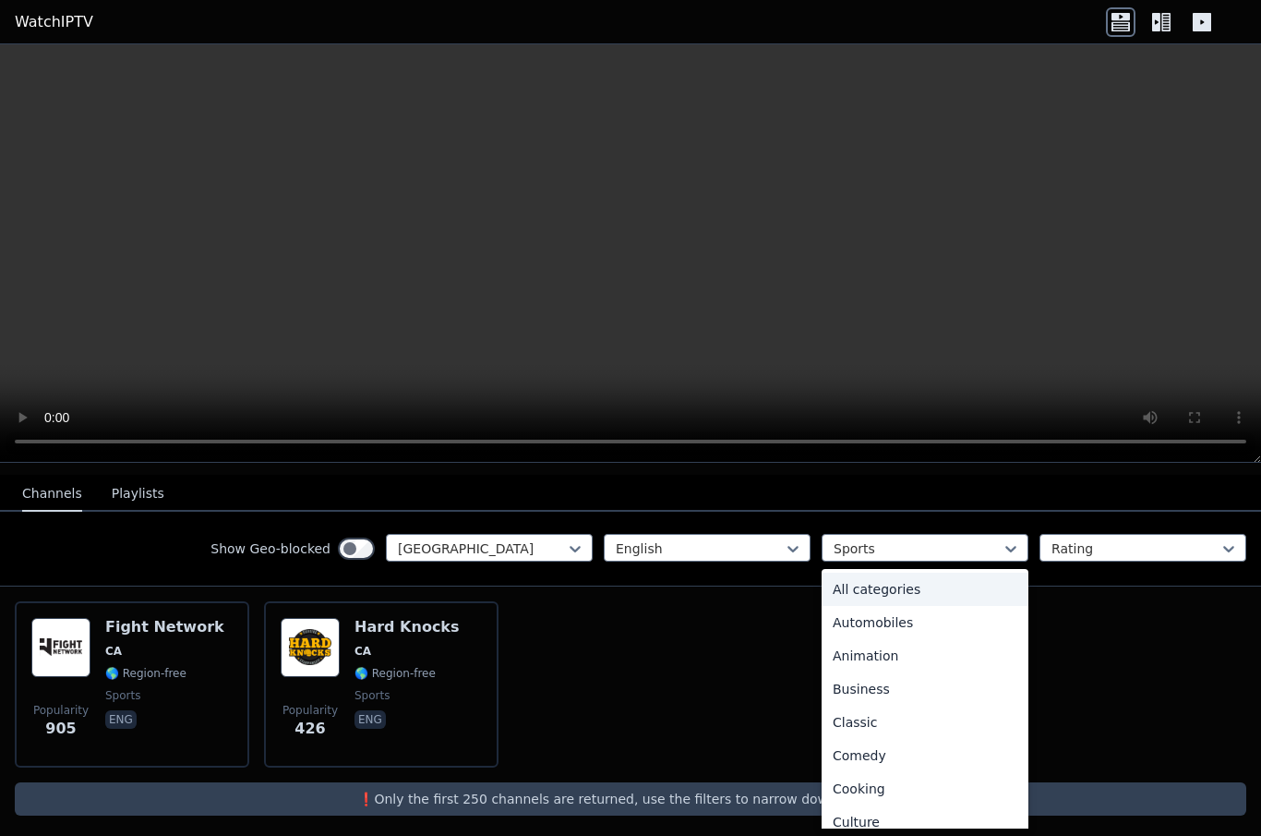
click at [979, 583] on div "All categories" at bounding box center [925, 588] width 207 height 33
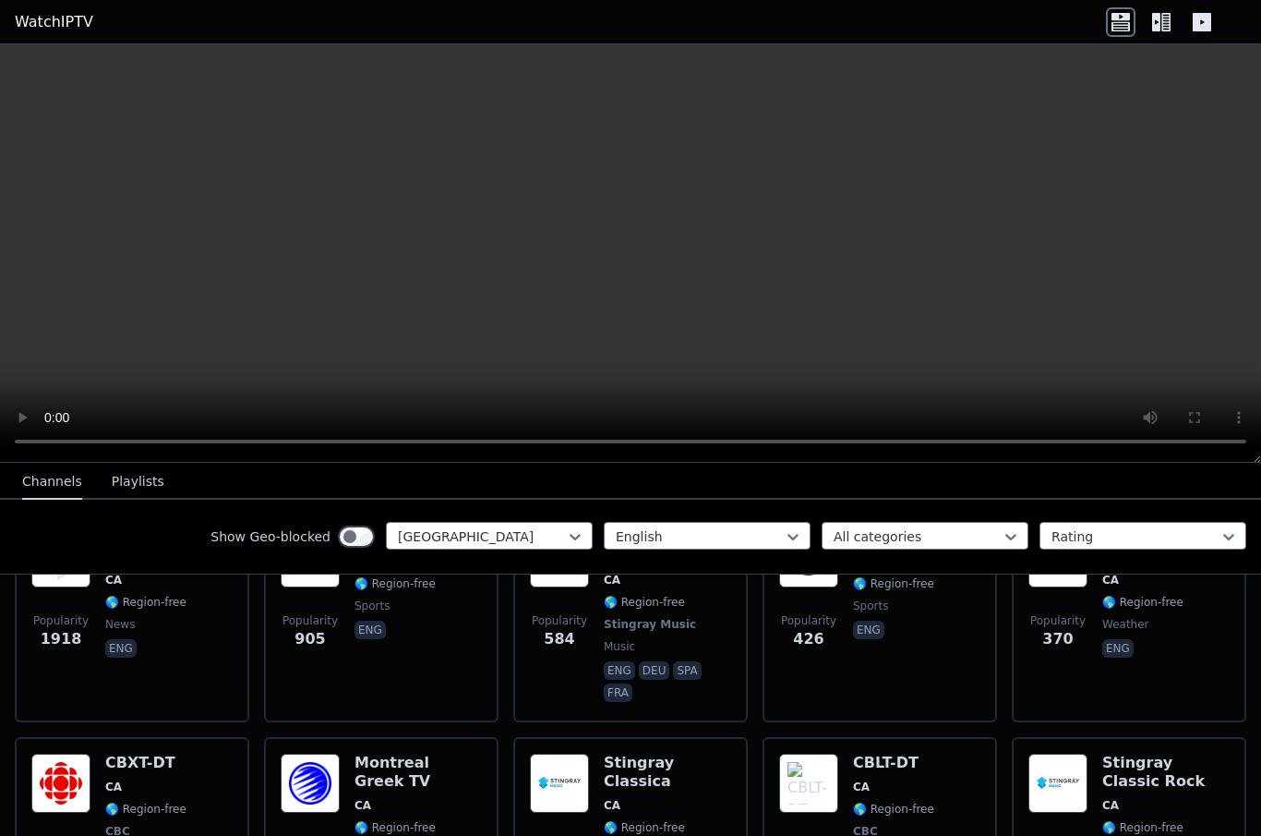
scroll to position [305, 0]
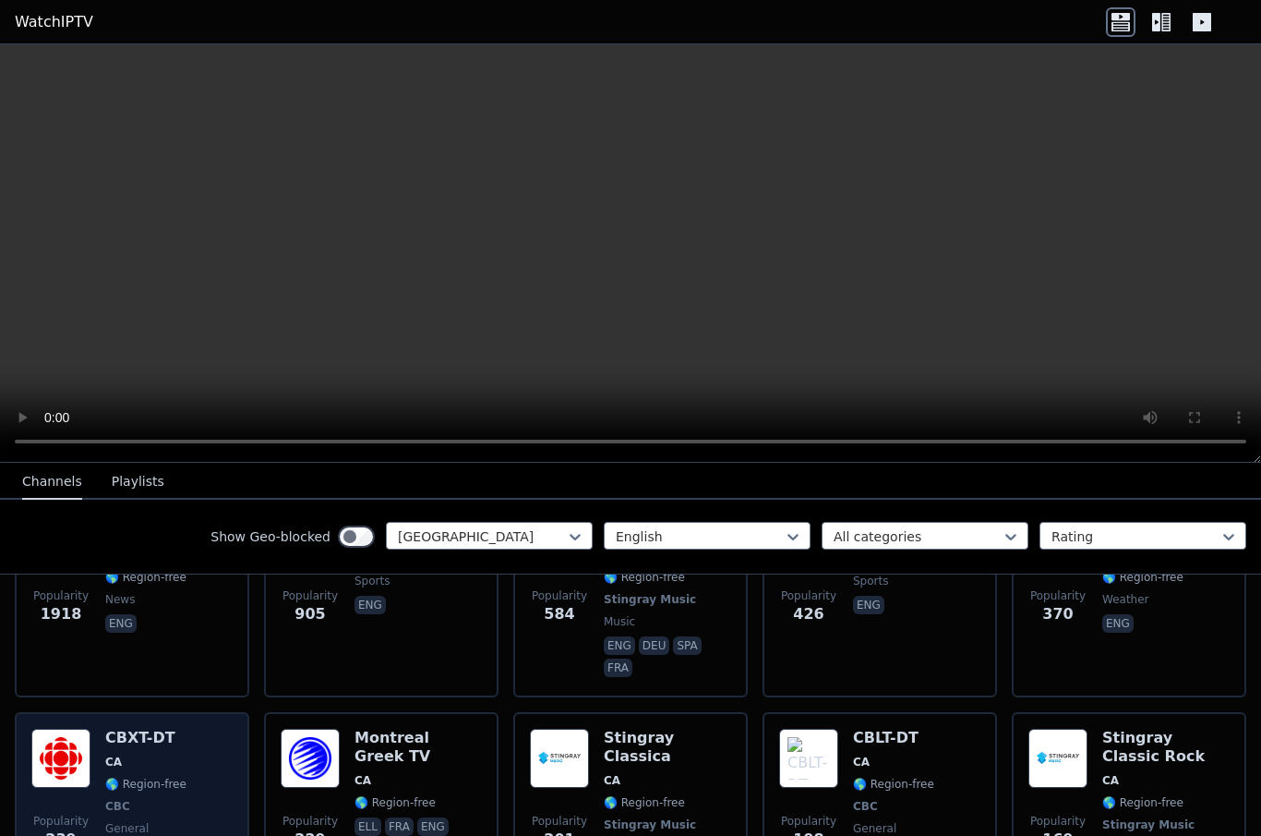
click at [59, 733] on img at bounding box center [60, 757] width 59 height 59
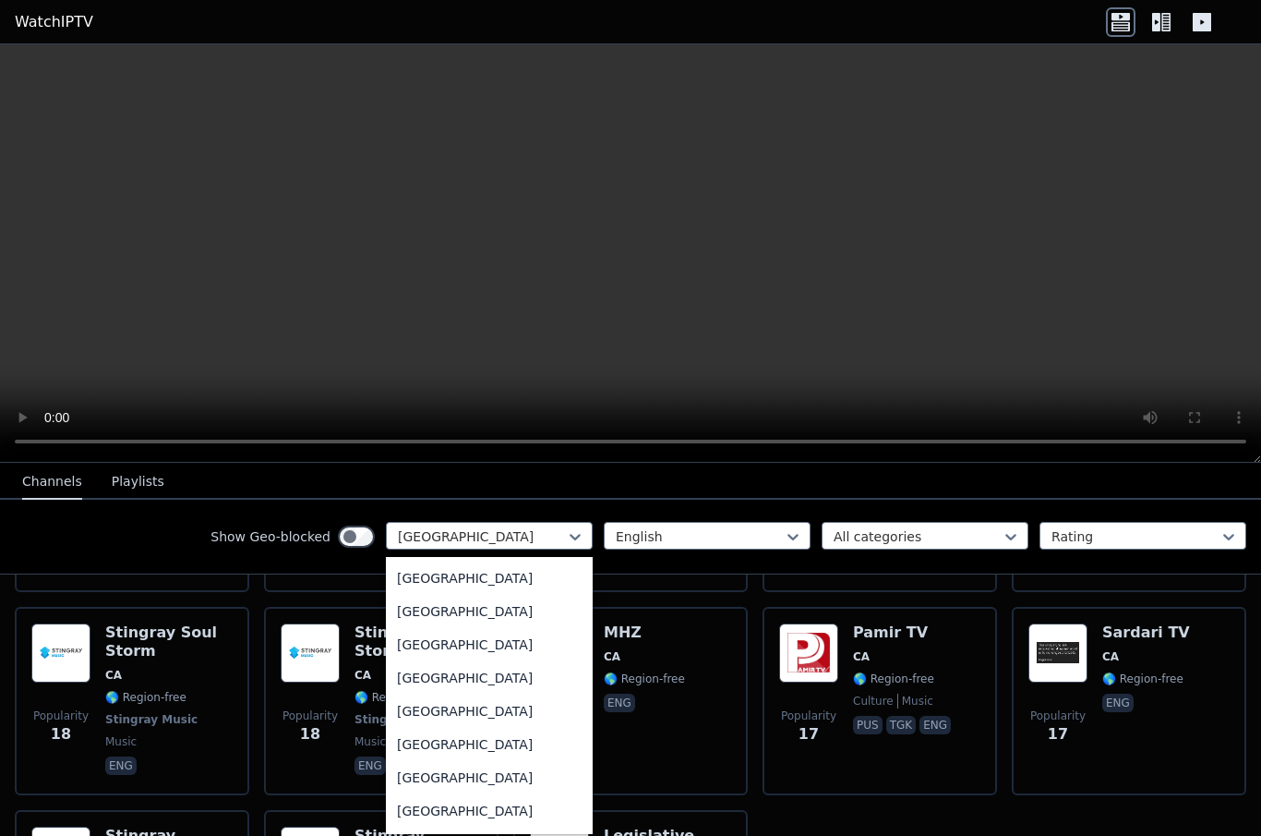
scroll to position [6450, 0]
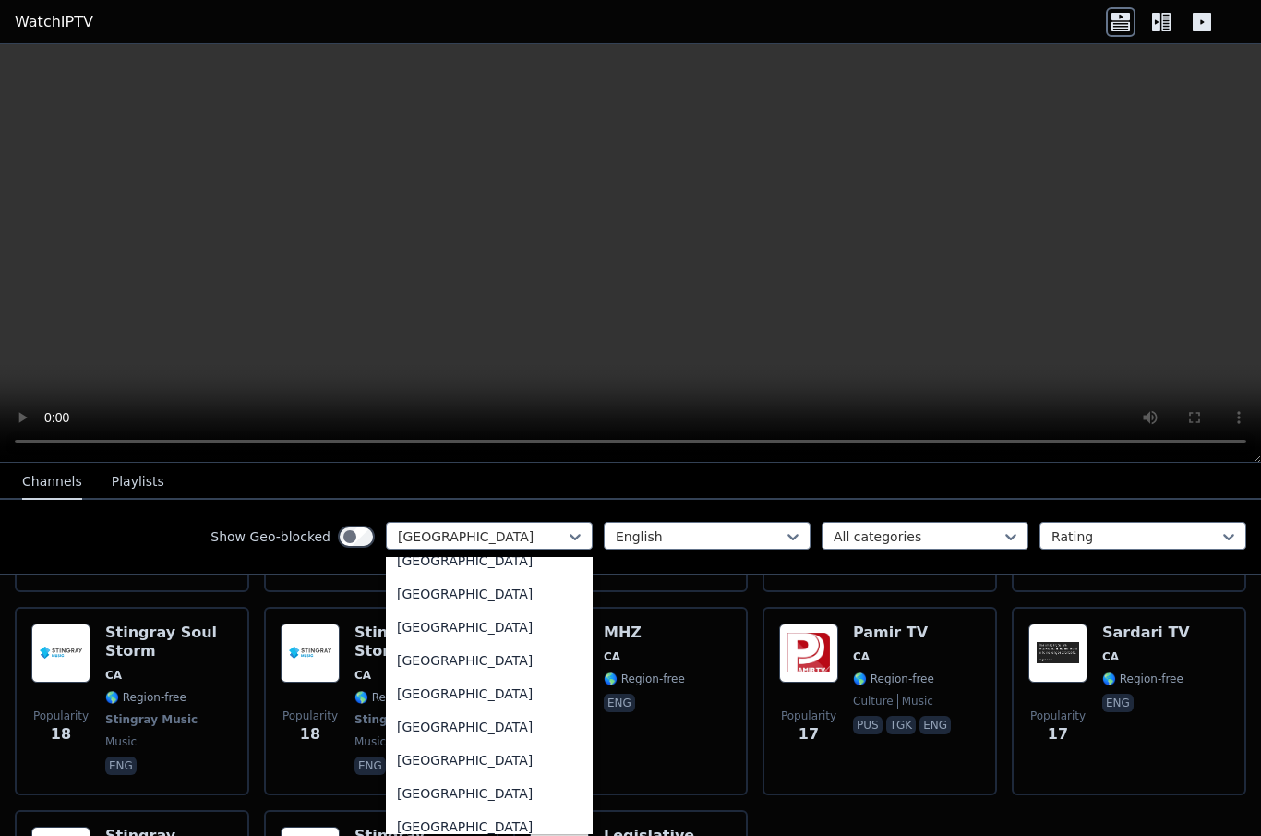
click at [522, 669] on div "[GEOGRAPHIC_DATA]" at bounding box center [489, 660] width 207 height 33
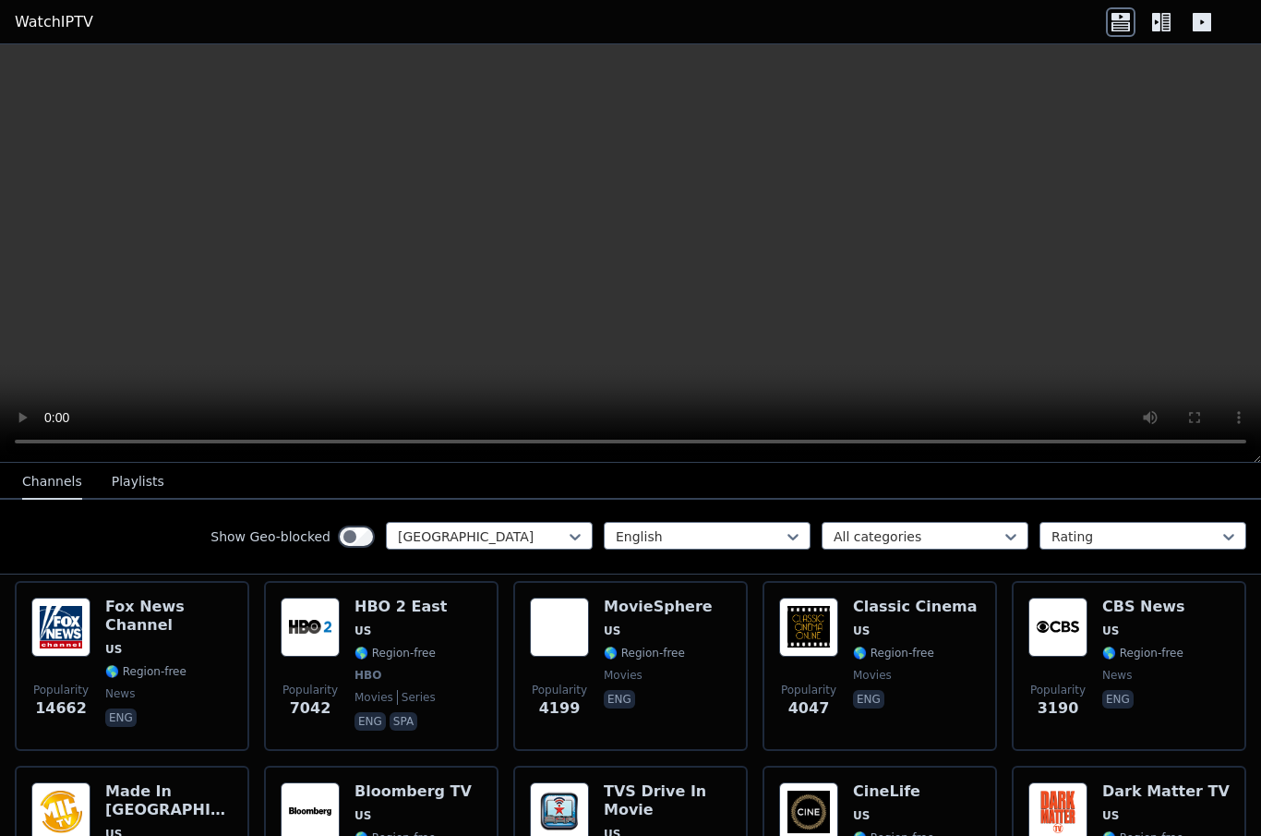
scroll to position [208, 0]
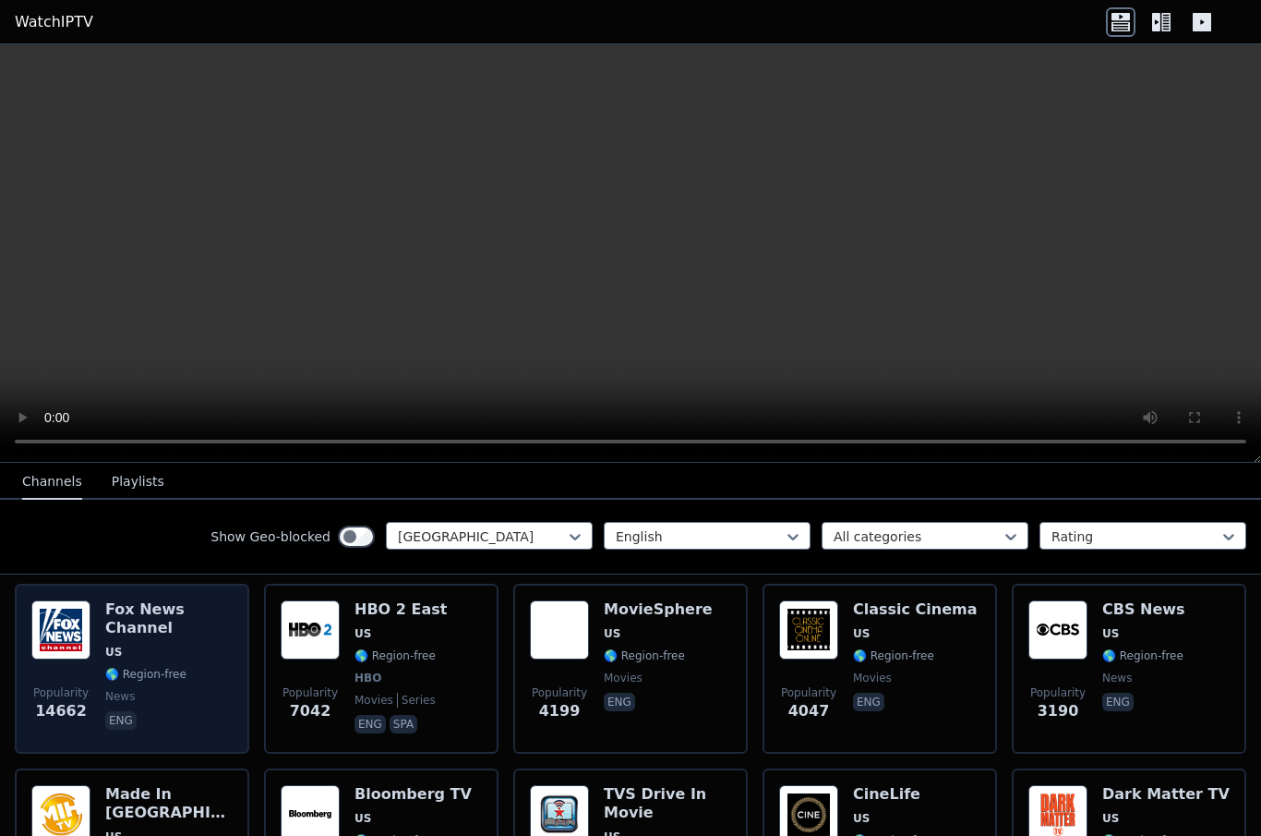
click at [62, 652] on img at bounding box center [60, 629] width 59 height 59
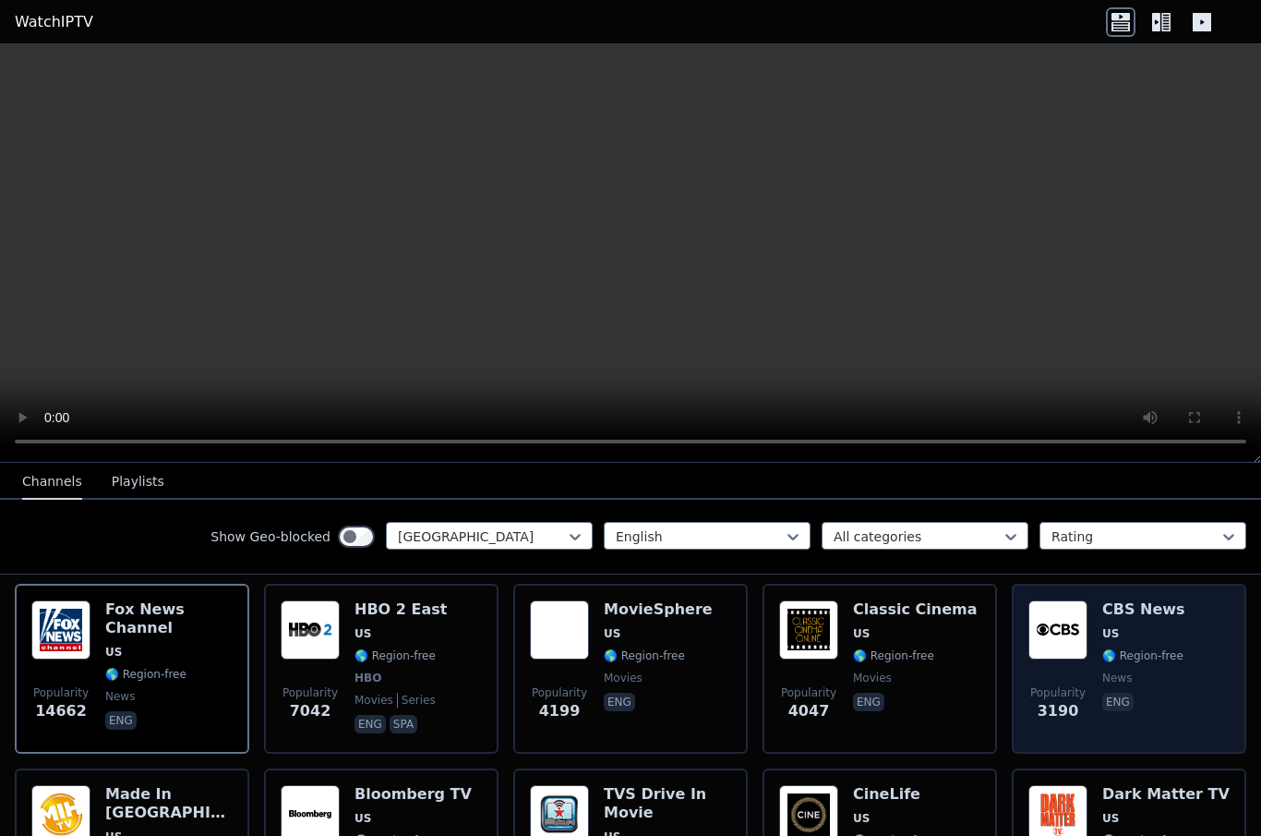
click at [1146, 635] on span "US" at bounding box center [1143, 633] width 83 height 15
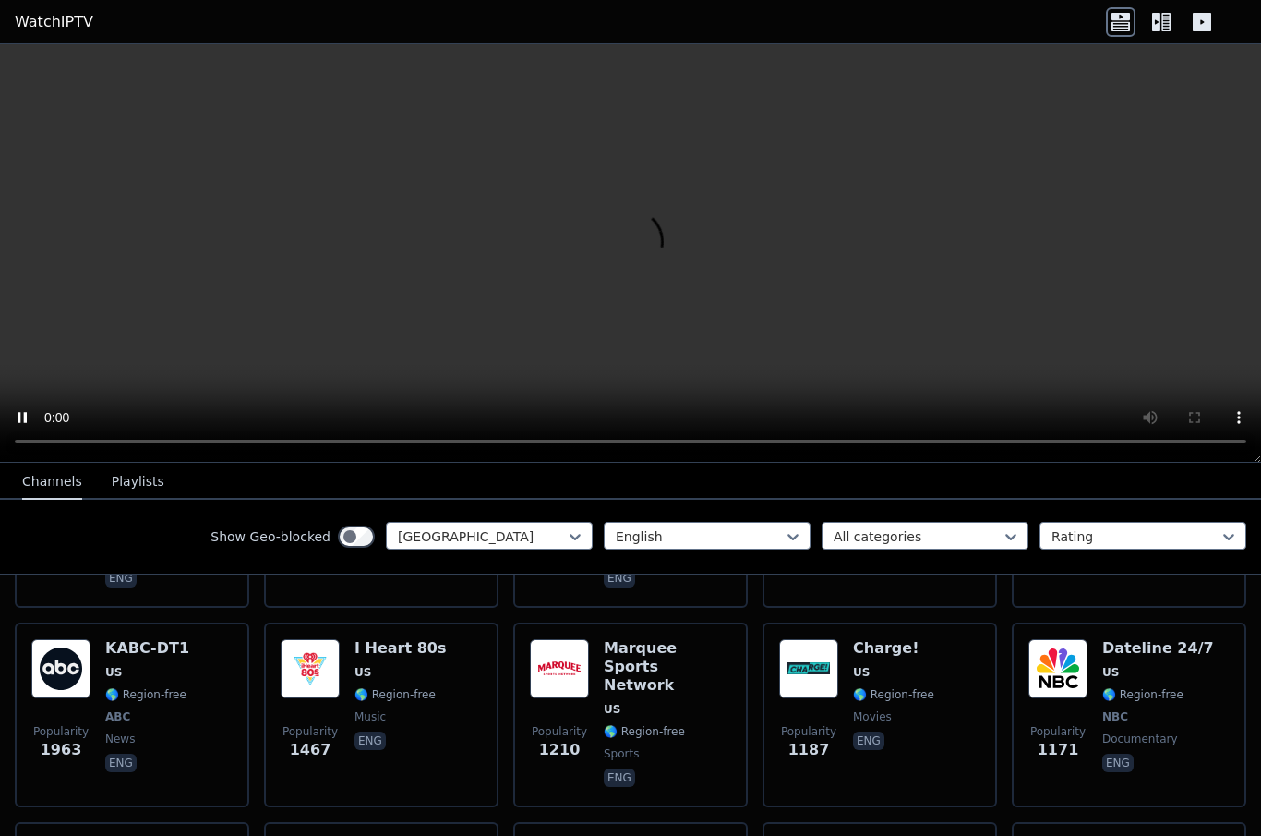
scroll to position [544, 0]
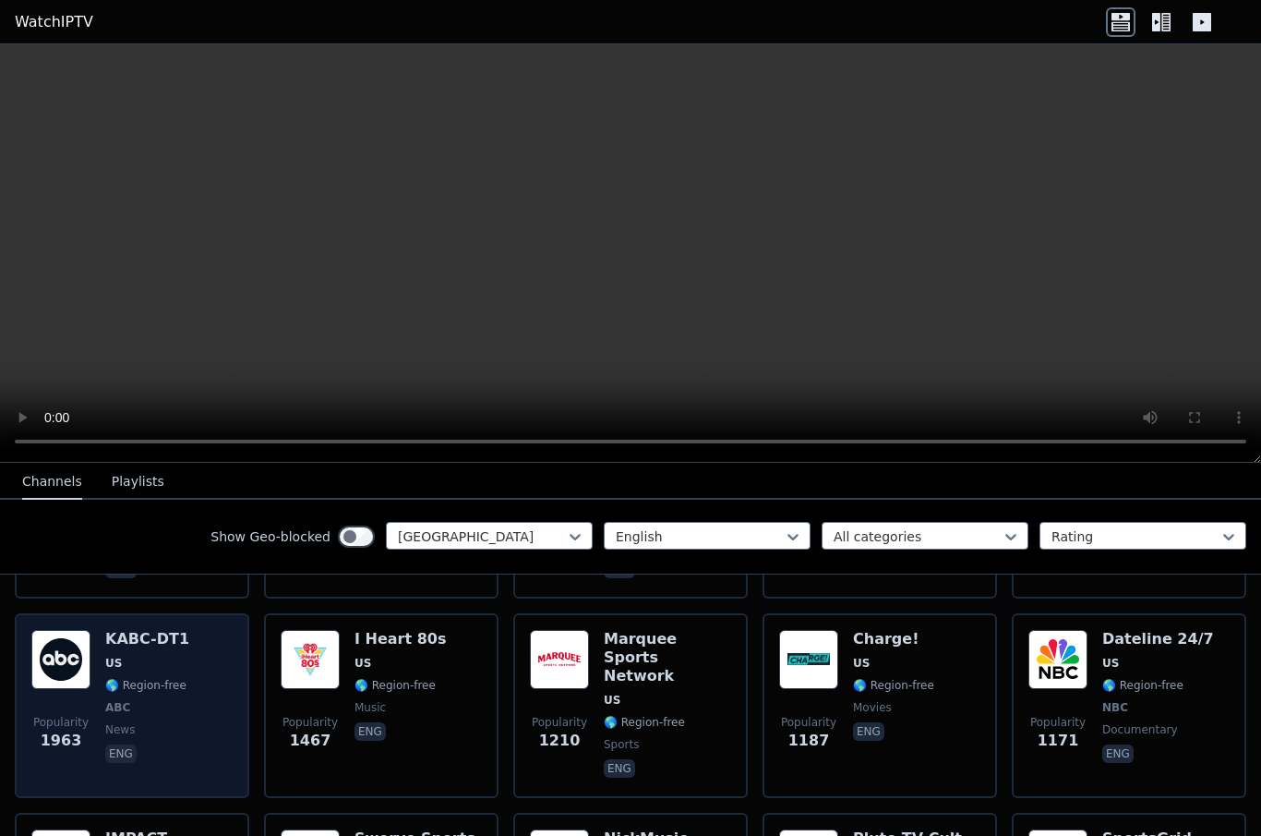
click at [68, 683] on img at bounding box center [60, 659] width 59 height 59
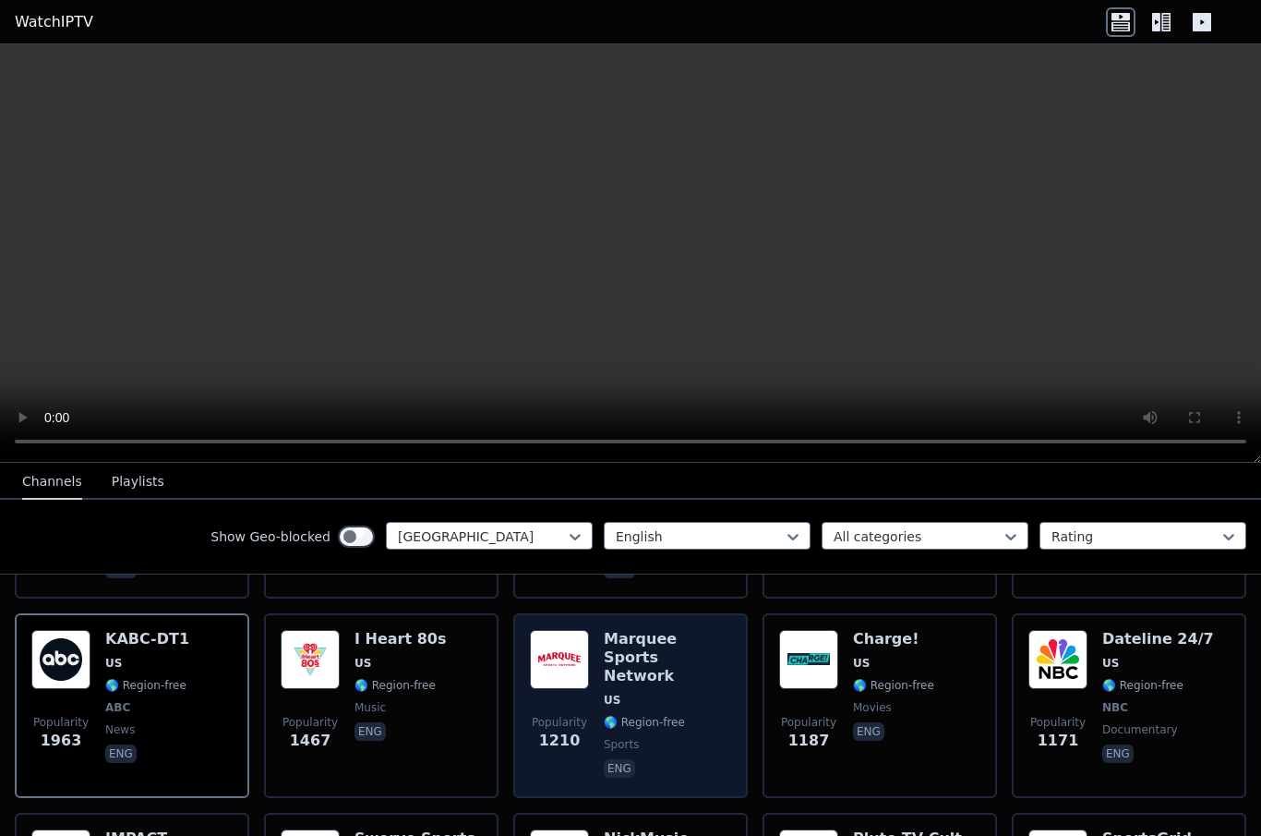
click at [671, 694] on div "Marquee Sports Network US 🌎 Region-free sports eng" at bounding box center [667, 705] width 127 height 151
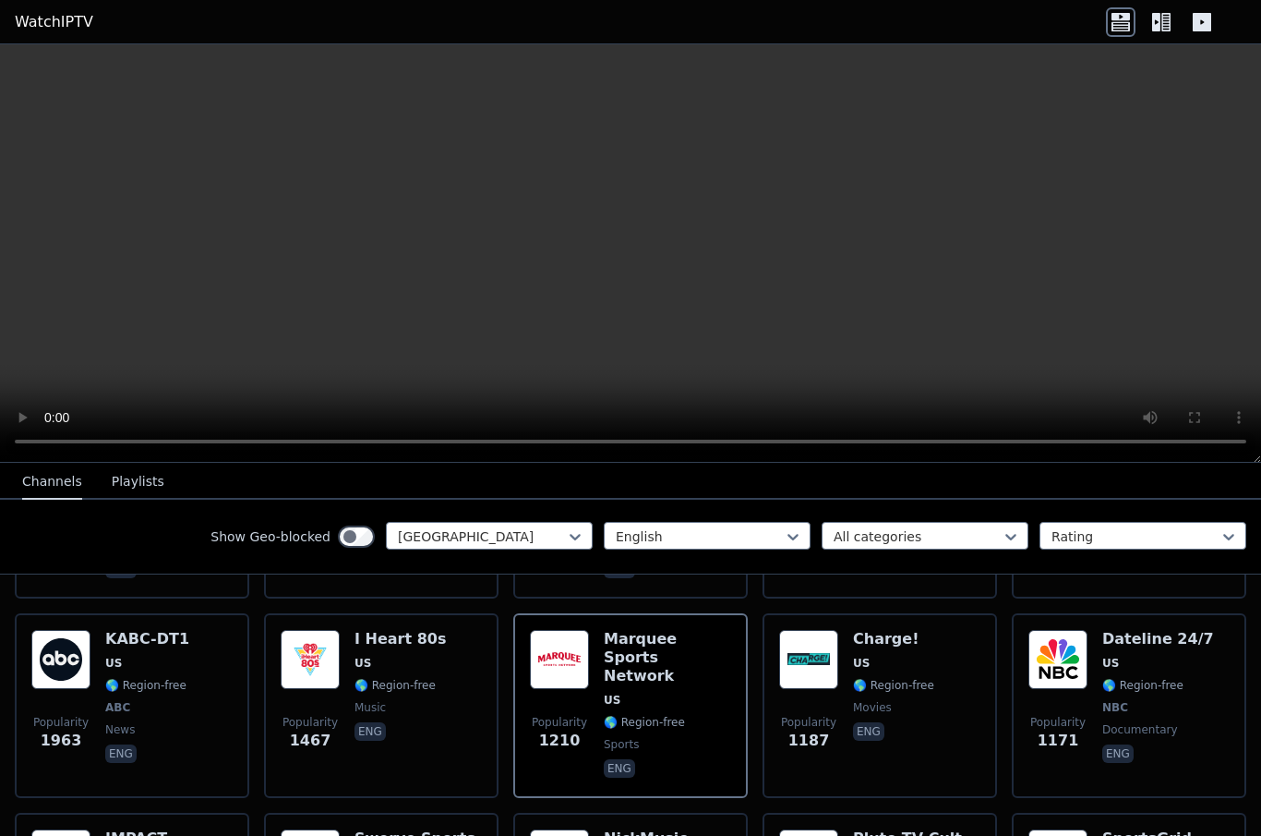
click at [638, 242] on video at bounding box center [630, 253] width 1261 height 418
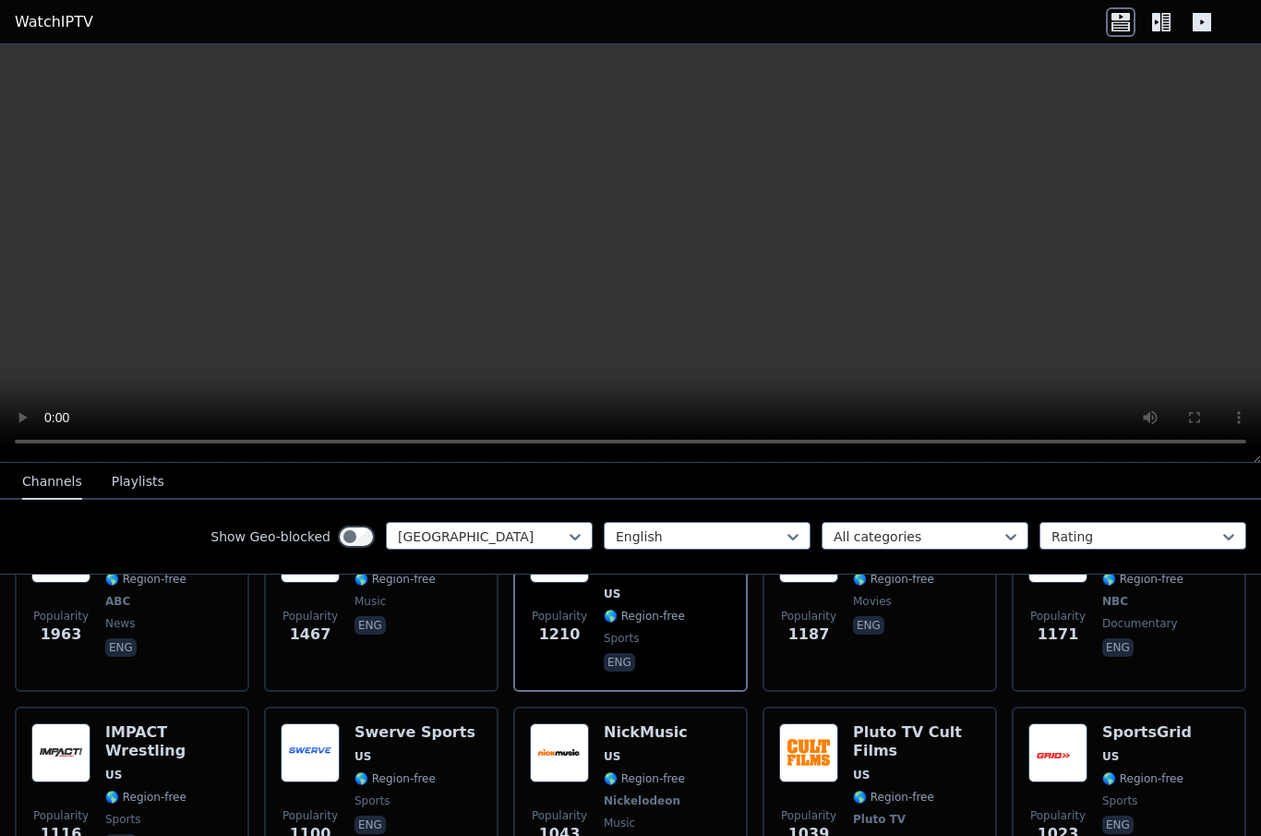
scroll to position [659, 0]
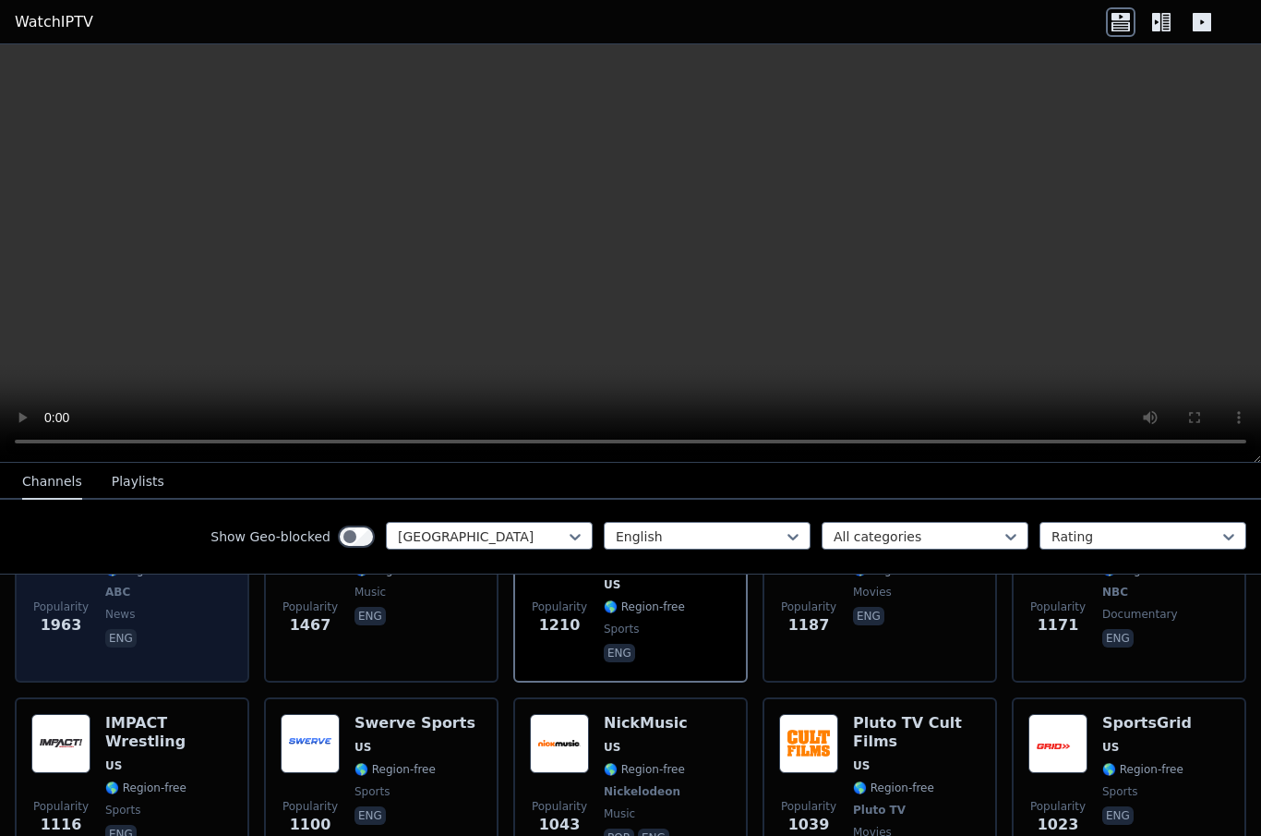
click at [75, 611] on span "Popularity" at bounding box center [60, 606] width 55 height 15
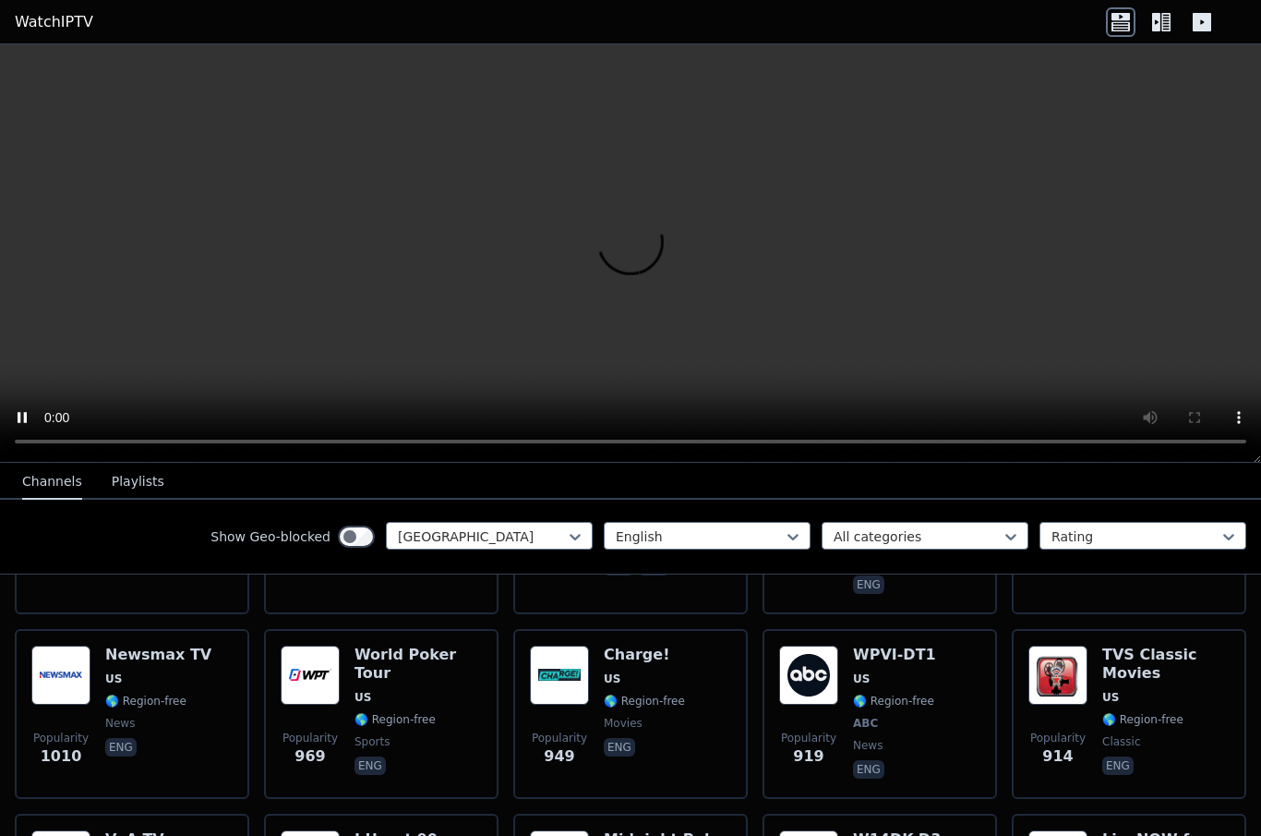
scroll to position [932, 0]
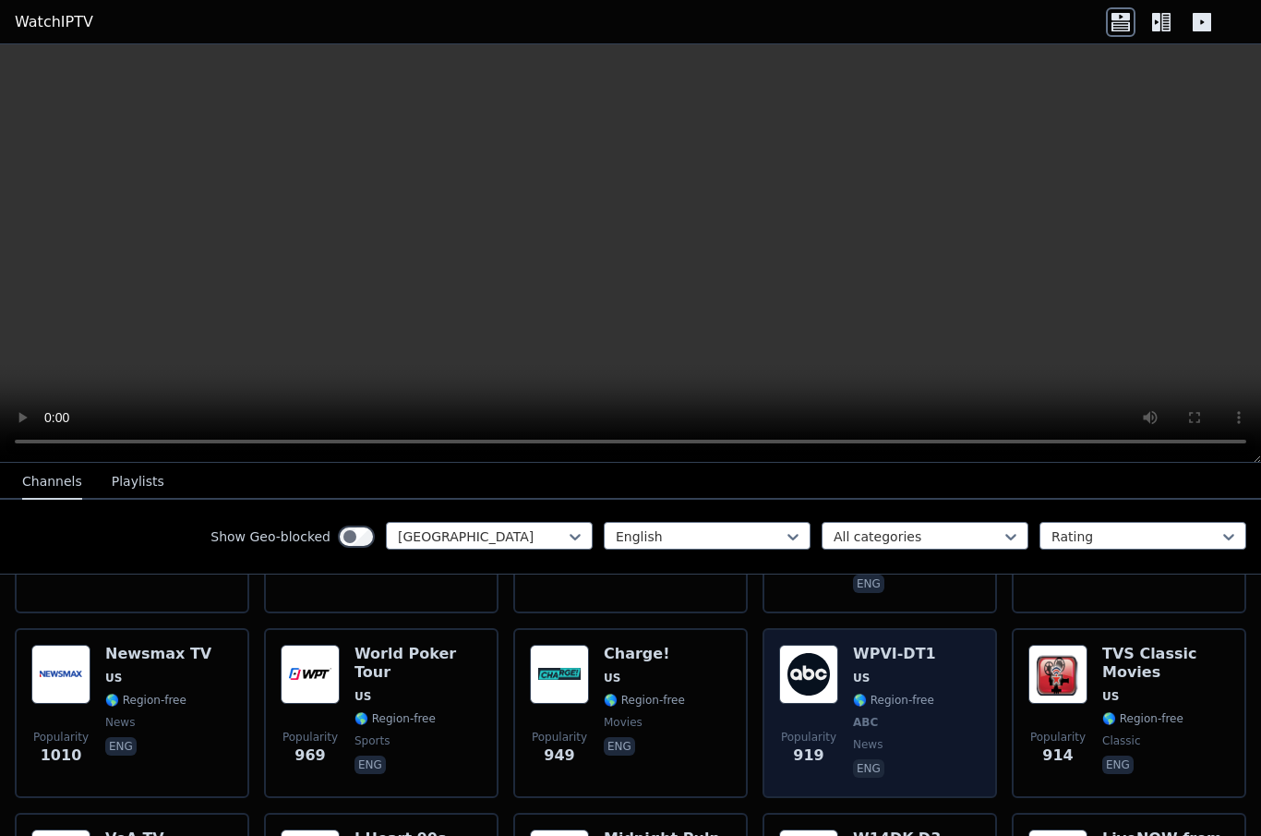
click at [913, 737] on span "news" at bounding box center [894, 744] width 83 height 15
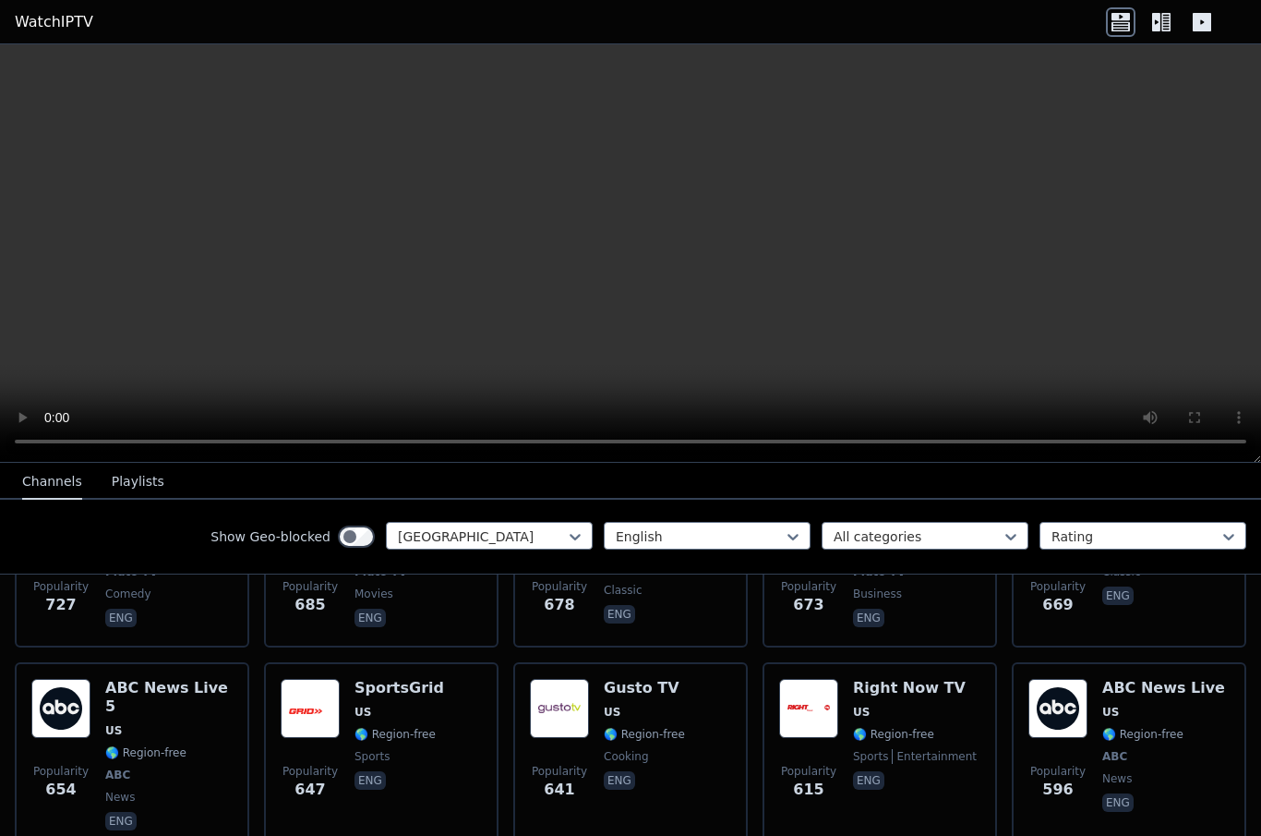
scroll to position [1633, 0]
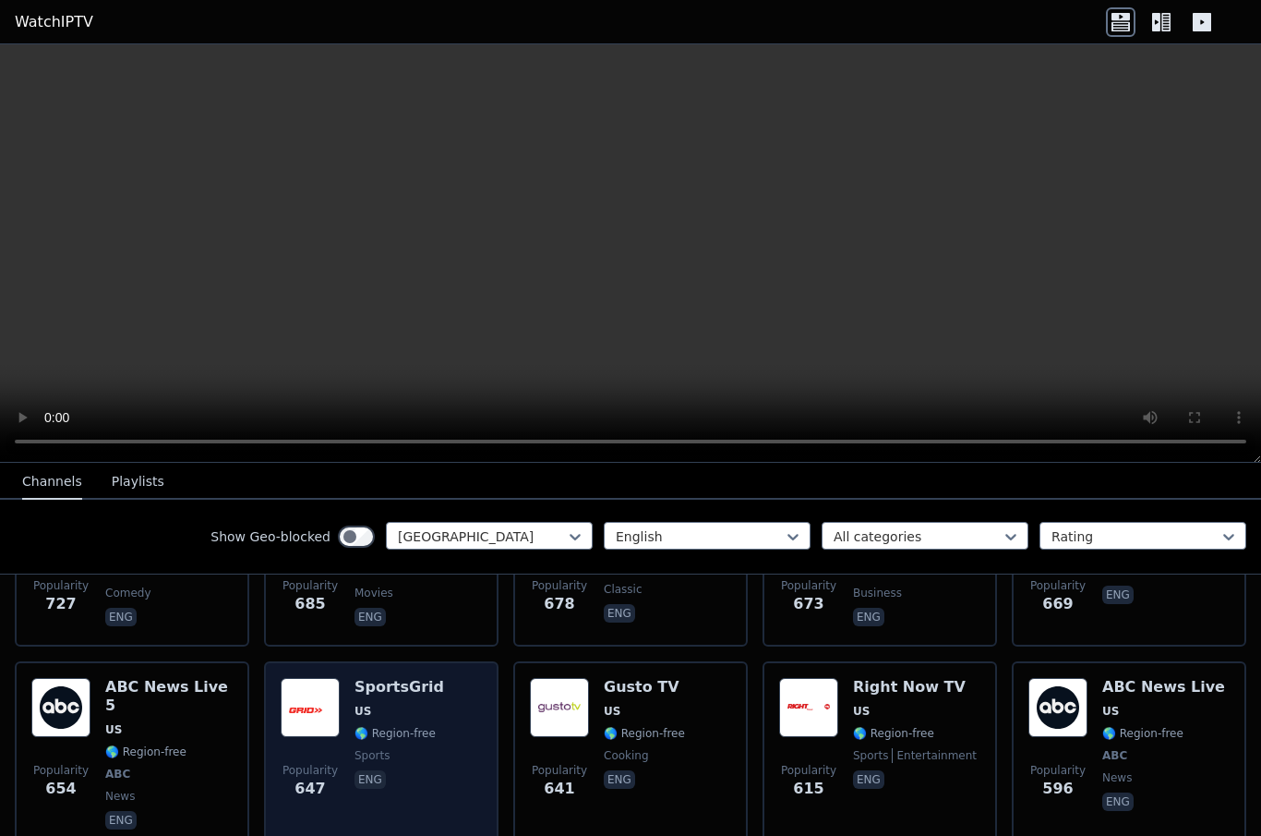
click at [285, 726] on div "Popularity 647" at bounding box center [310, 755] width 59 height 155
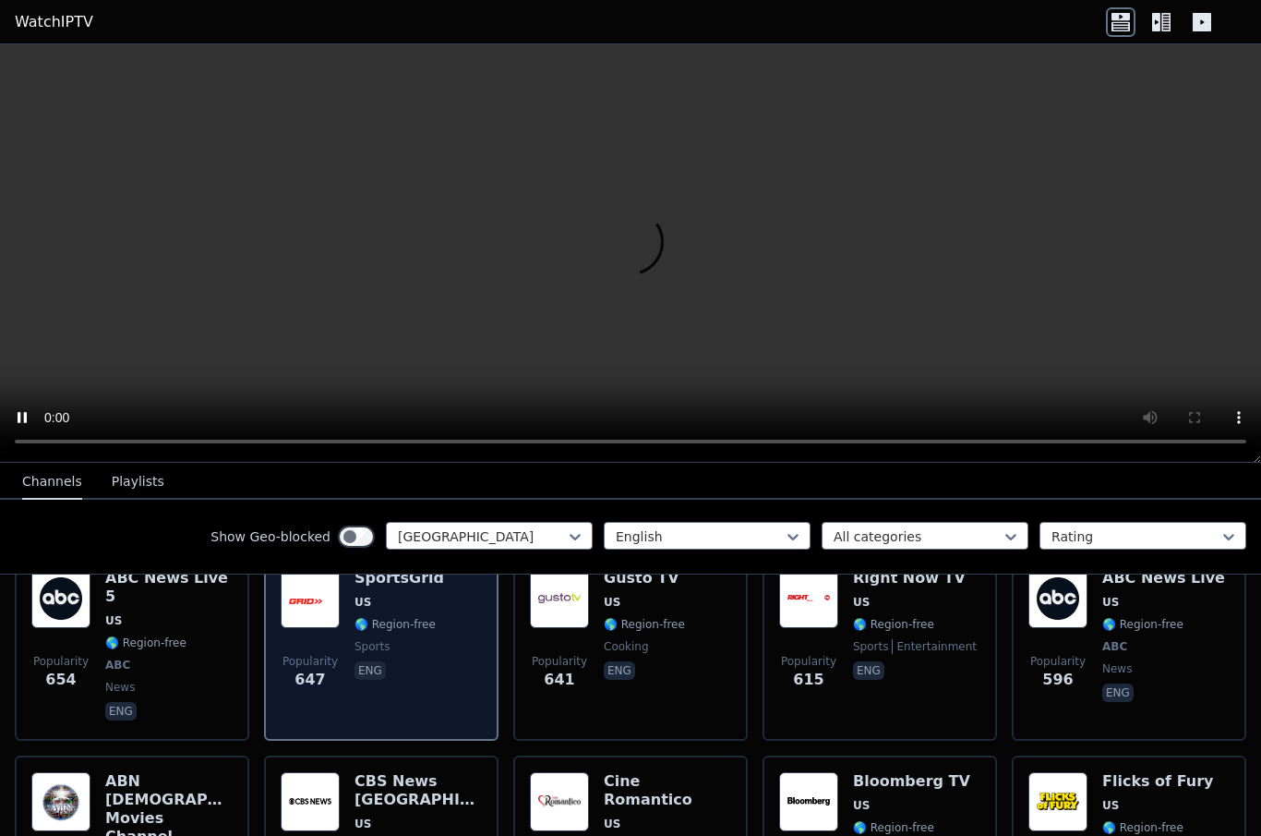
scroll to position [1754, 0]
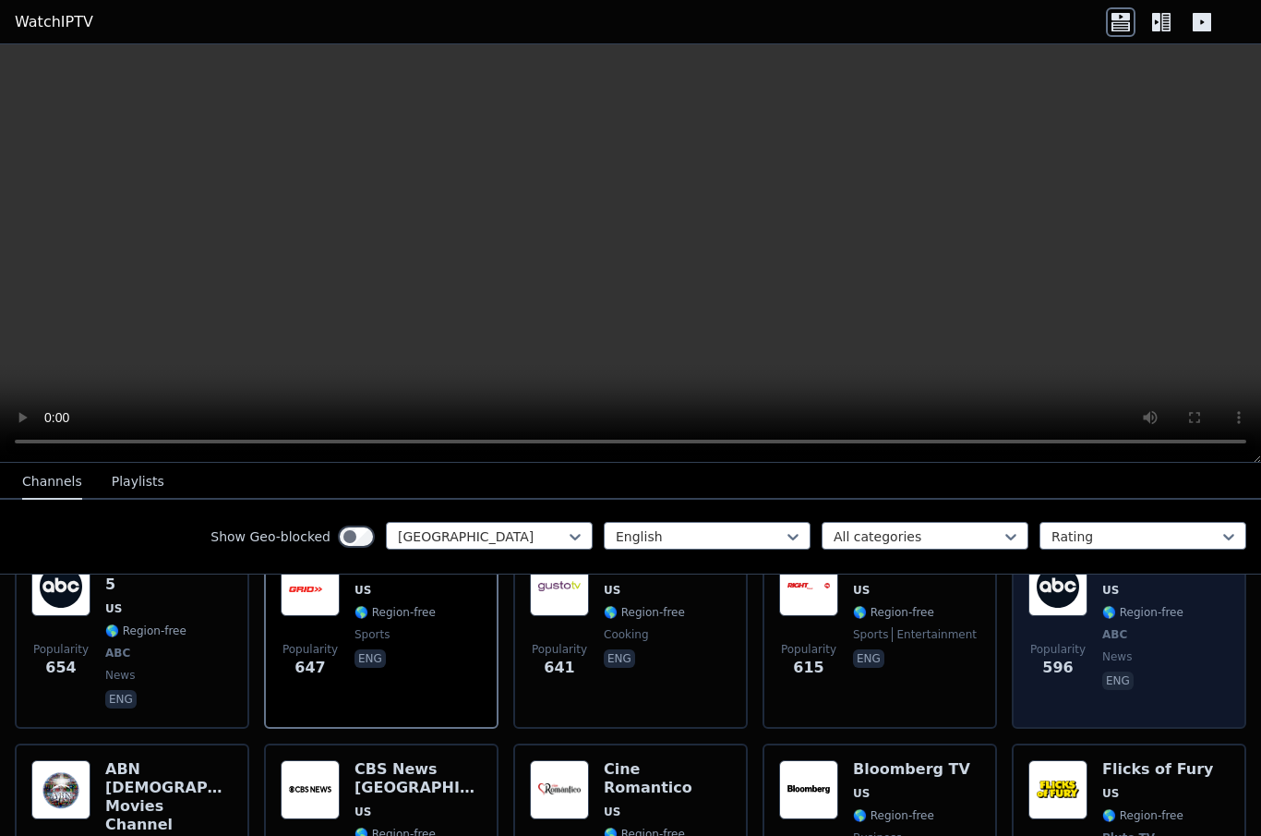
click at [1164, 649] on span "news" at bounding box center [1163, 656] width 123 height 15
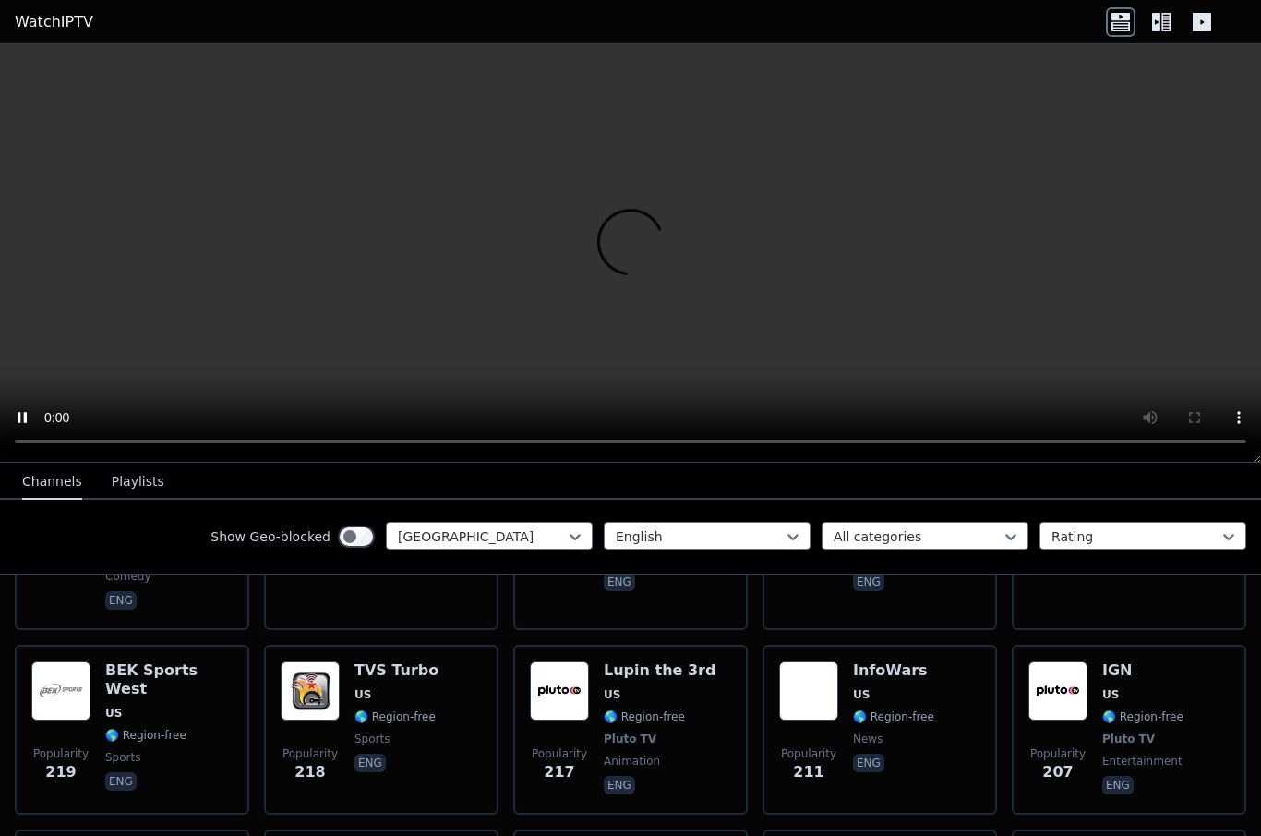
scroll to position [4107, 0]
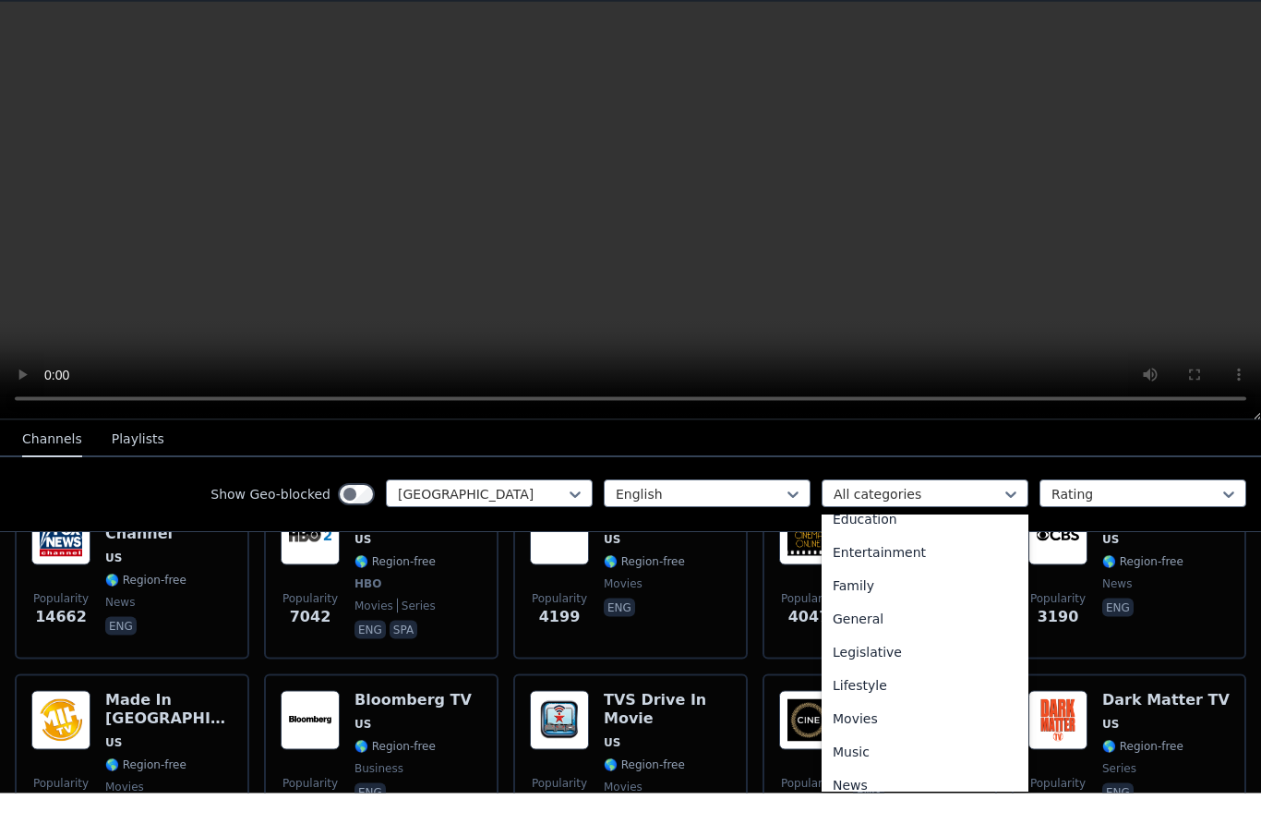
scroll to position [320, 0]
click at [967, 639] on div "General" at bounding box center [925, 655] width 207 height 33
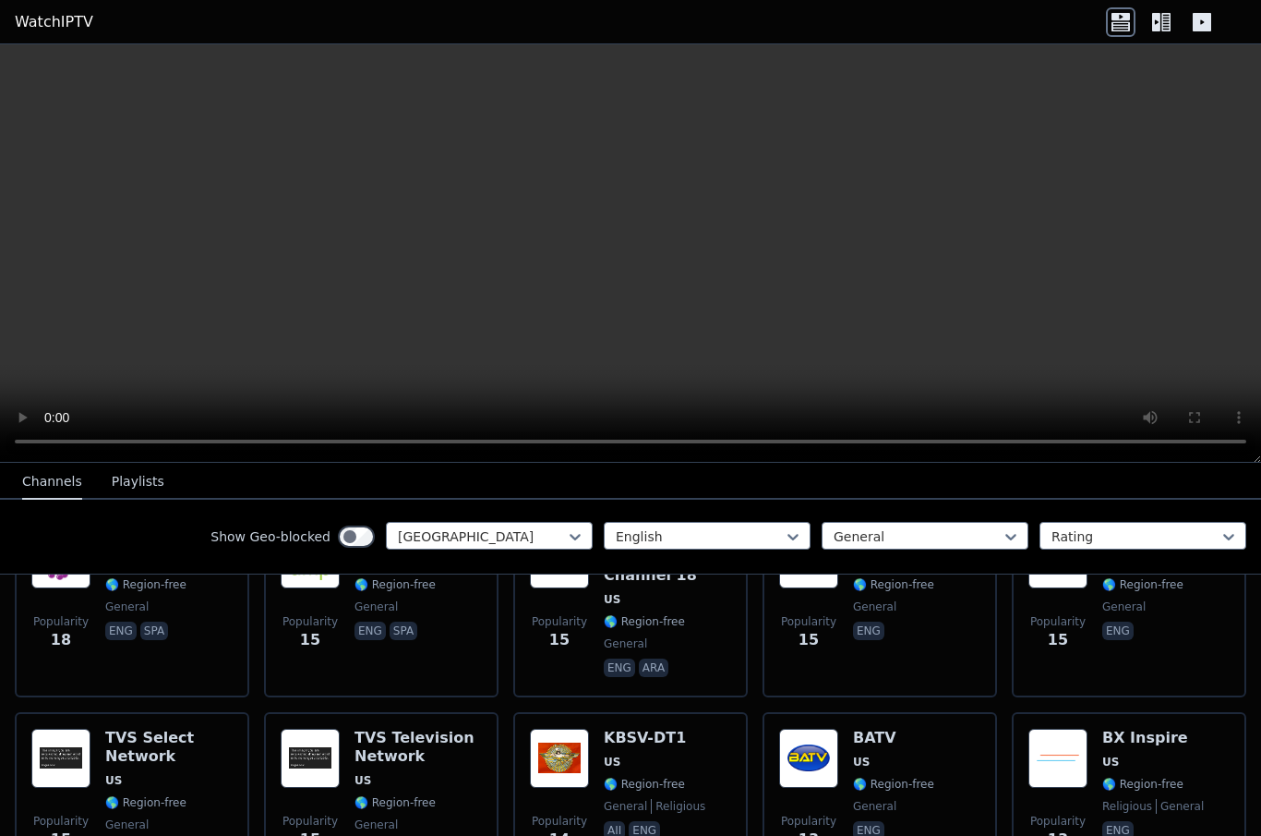
scroll to position [590, 0]
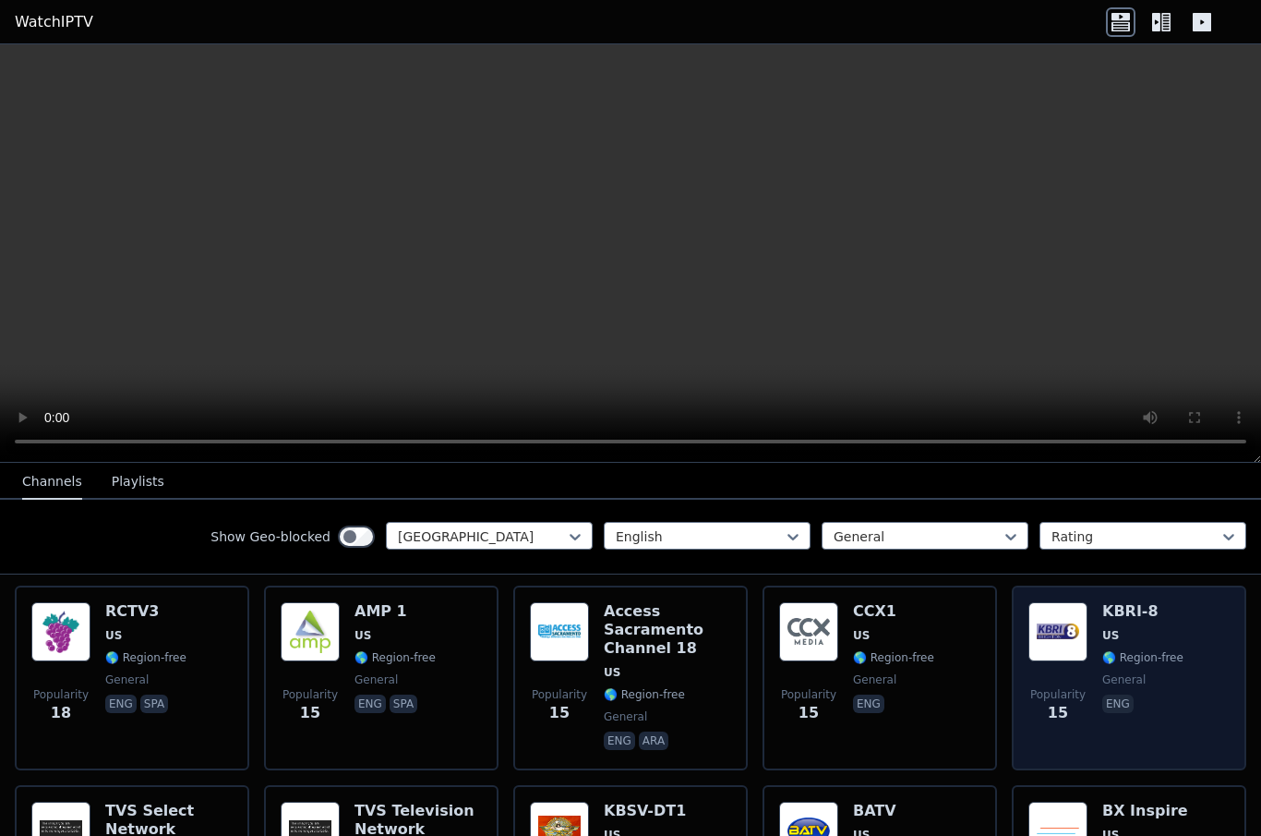
click at [1180, 628] on span "US" at bounding box center [1142, 635] width 81 height 15
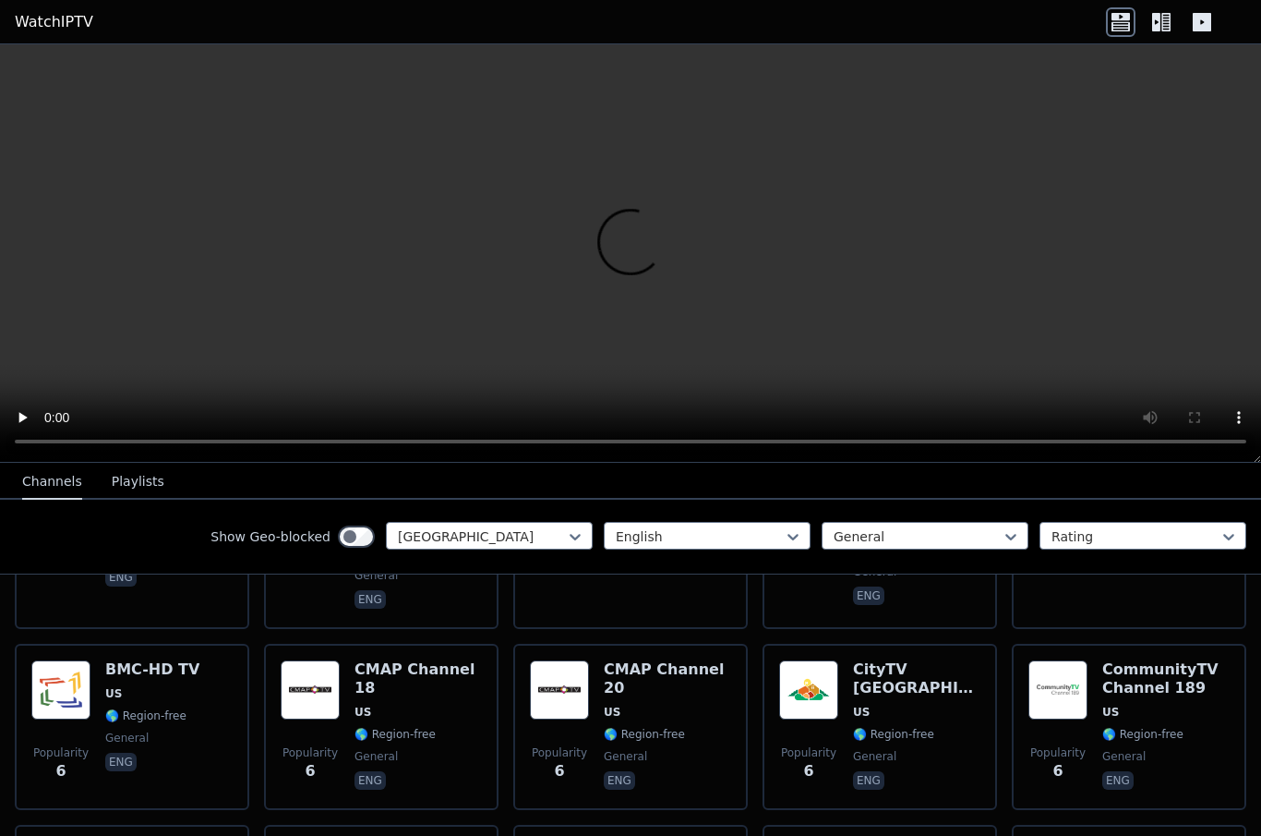
scroll to position [2260, 0]
